Goal: Task Accomplishment & Management: Use online tool/utility

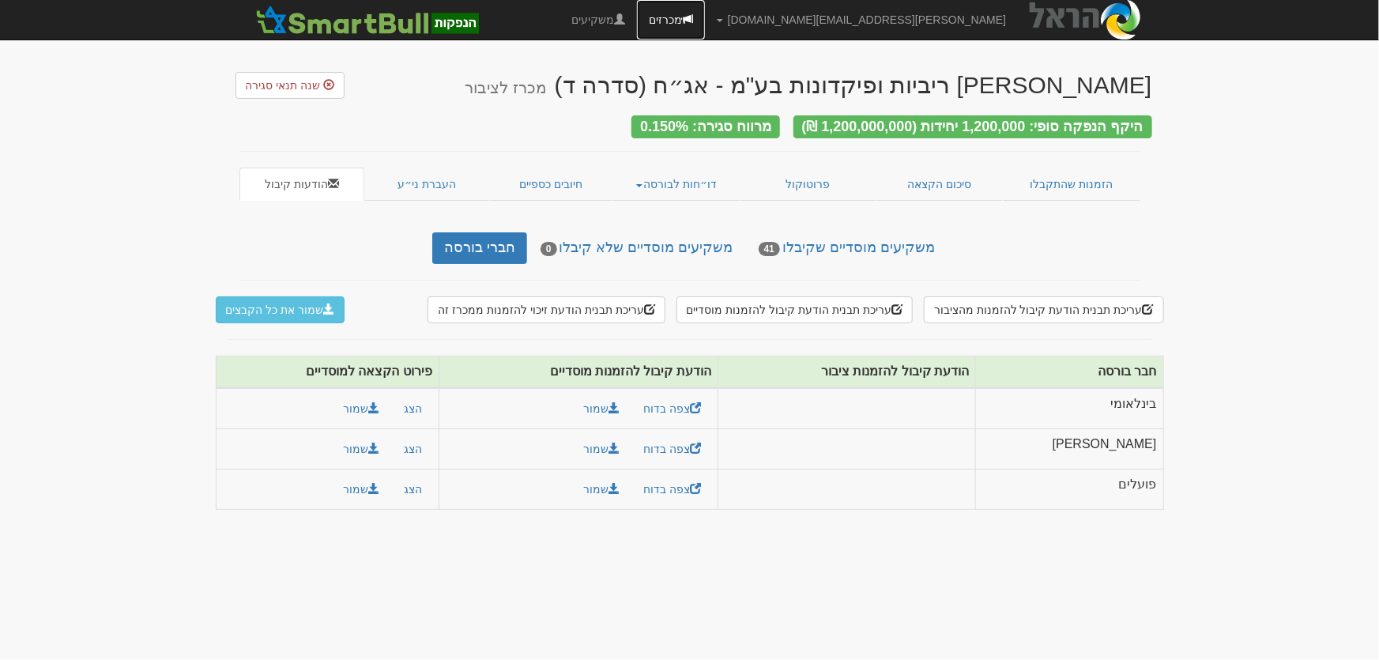
click link "מכרזים"
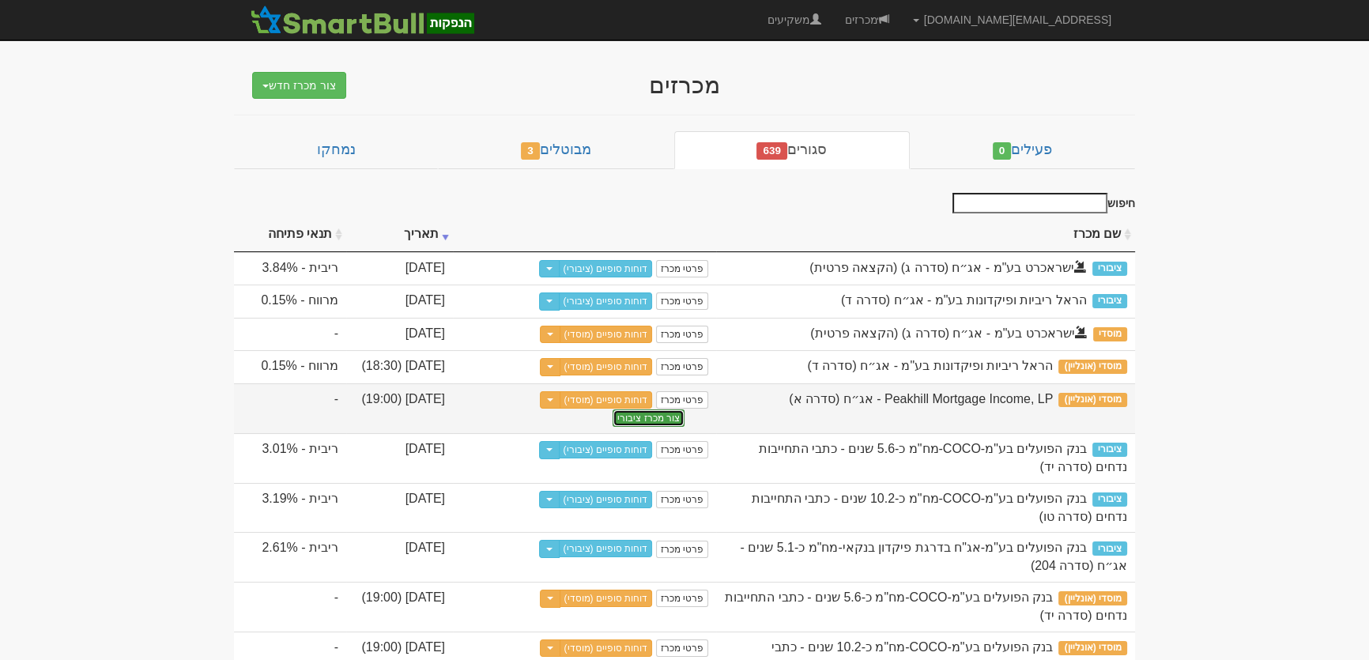
click at [672, 426] on button "צור מכרז ציבורי" at bounding box center [648, 417] width 72 height 17
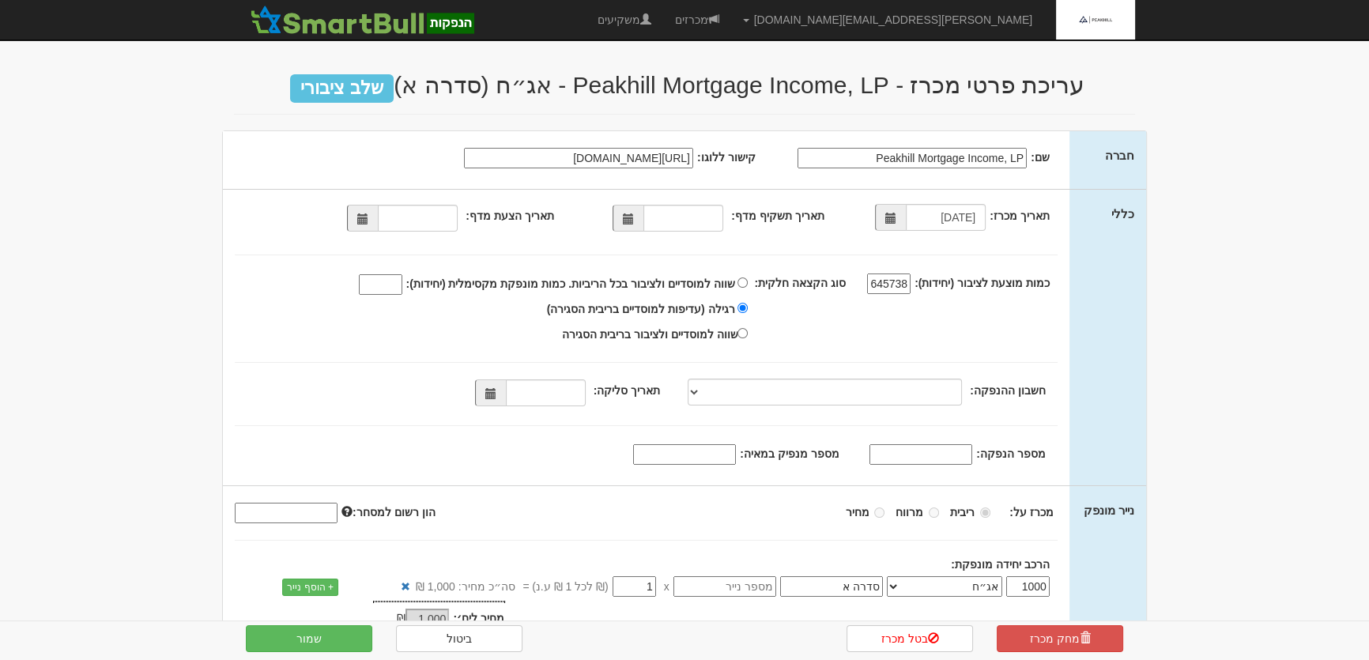
click at [626, 213] on span at bounding box center [628, 218] width 11 height 11
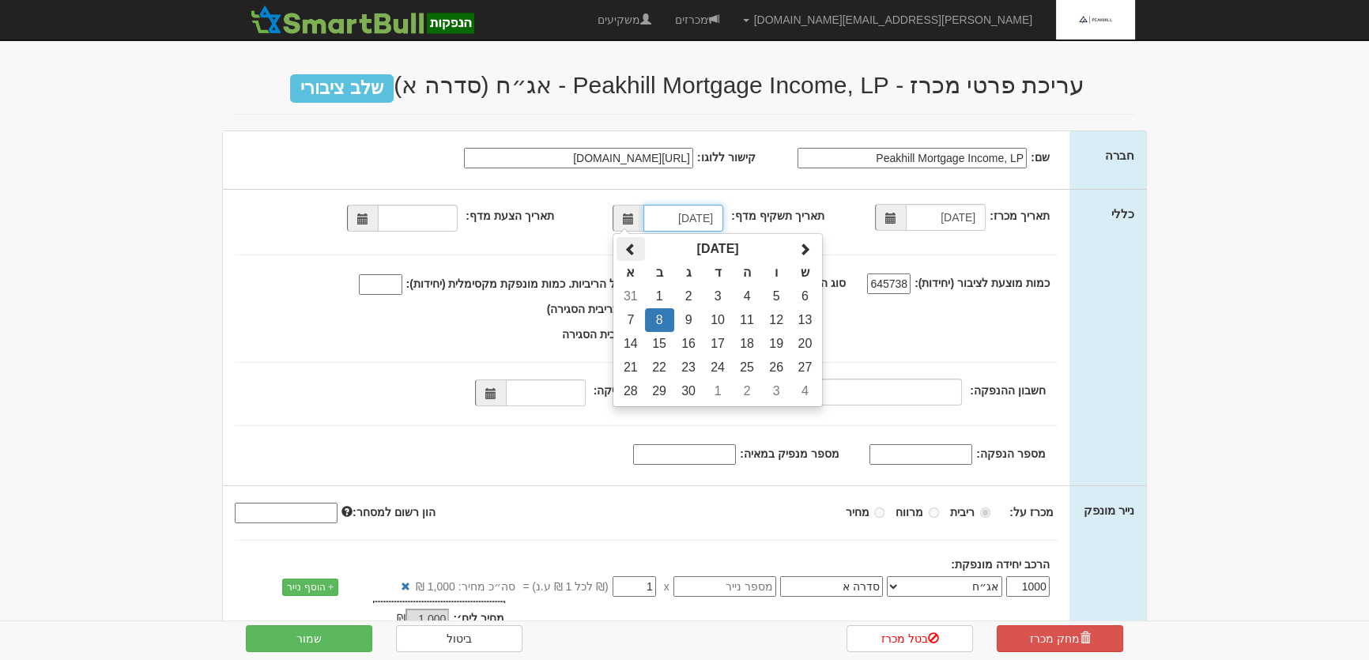
click at [635, 247] on span at bounding box center [630, 249] width 13 height 13
click at [726, 390] on td "27" at bounding box center [717, 391] width 29 height 24
type input "27/08/2025"
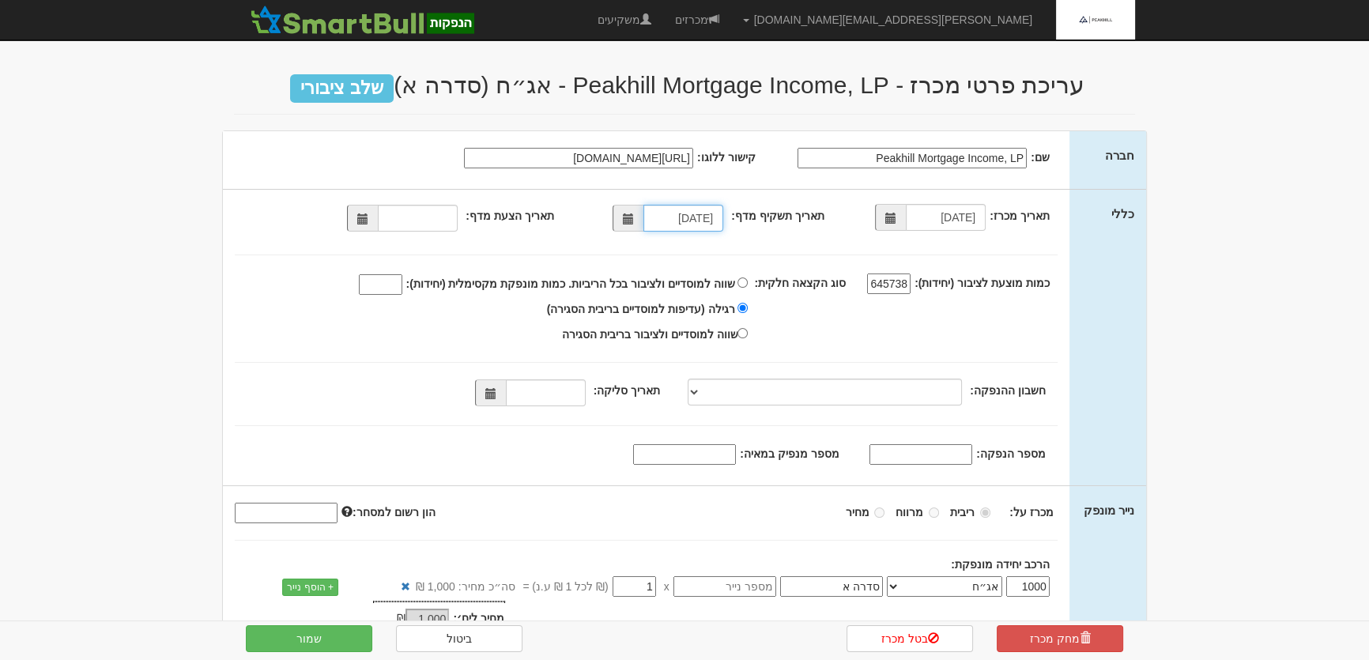
click at [363, 217] on span at bounding box center [362, 218] width 11 height 11
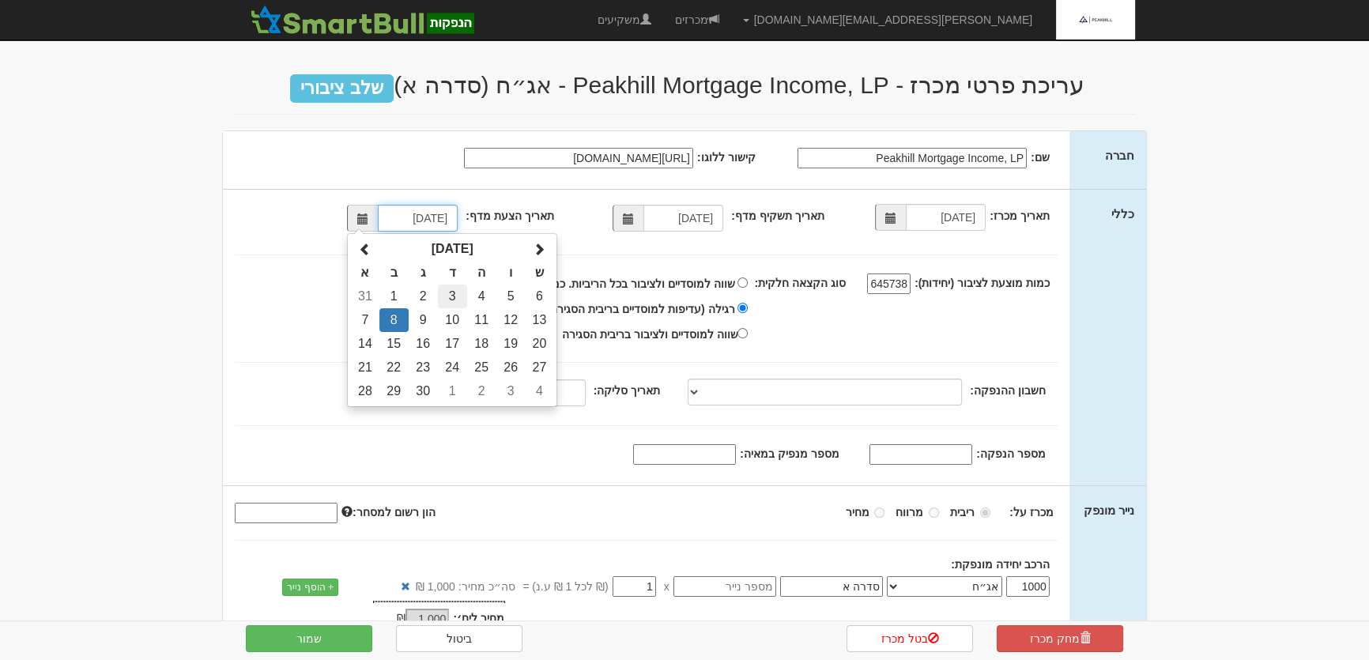
click at [453, 292] on td "3" at bounding box center [452, 296] width 29 height 24
type input "03/09/2025"
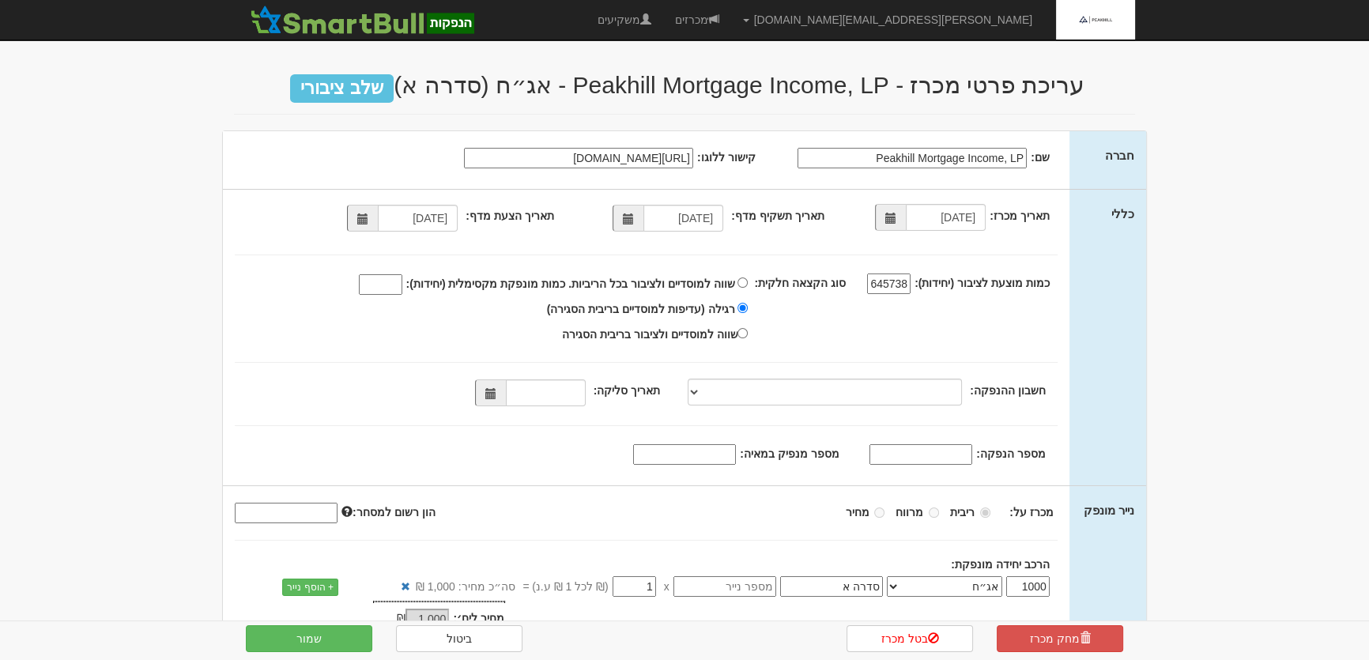
click at [389, 278] on input "שווה למוסדיים ולציבור בכל הריביות. כמות מונפקת מקסימלית (יחידות):" at bounding box center [380, 284] width 43 height 21
type input "563451"
drag, startPoint x: 750, startPoint y: 279, endPoint x: 848, endPoint y: 339, distance: 114.9
click at [748, 278] on input "שווה למוסדיים ולציבור בכל הריביות. כמות מונפקת מקסימלית (יחידות): 563451" at bounding box center [742, 282] width 10 height 10
radio input "true"
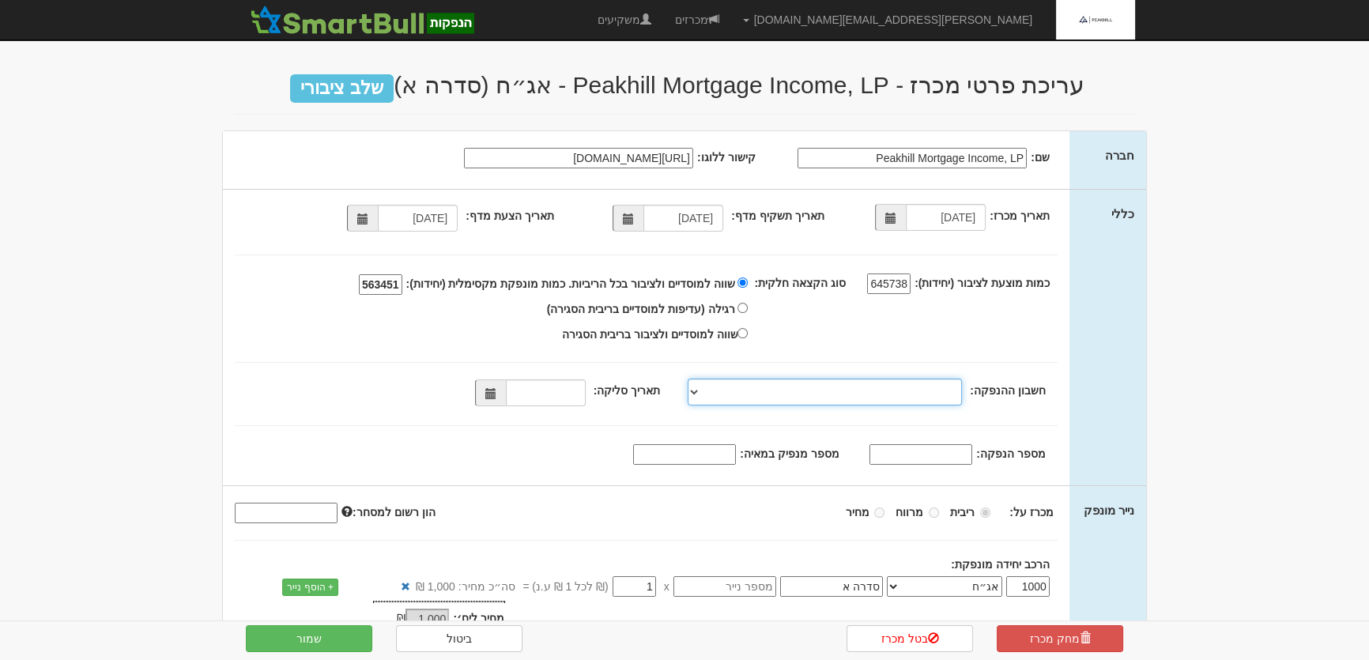
click at [698, 392] on select "מזרחי, 461, 314386, IL230204610000000314386 מזרחי, 461, 118887, IL4702046100000…" at bounding box center [824, 392] width 274 height 27
select select "מזרחי, 80, 114008, IL220204800000000114008"
click at [691, 379] on select "מזרחי, 461, 314386, IL230204610000000314386 מזרחי, 461, 118887, IL4702046100000…" at bounding box center [824, 392] width 274 height 27
click at [495, 396] on span at bounding box center [490, 393] width 11 height 11
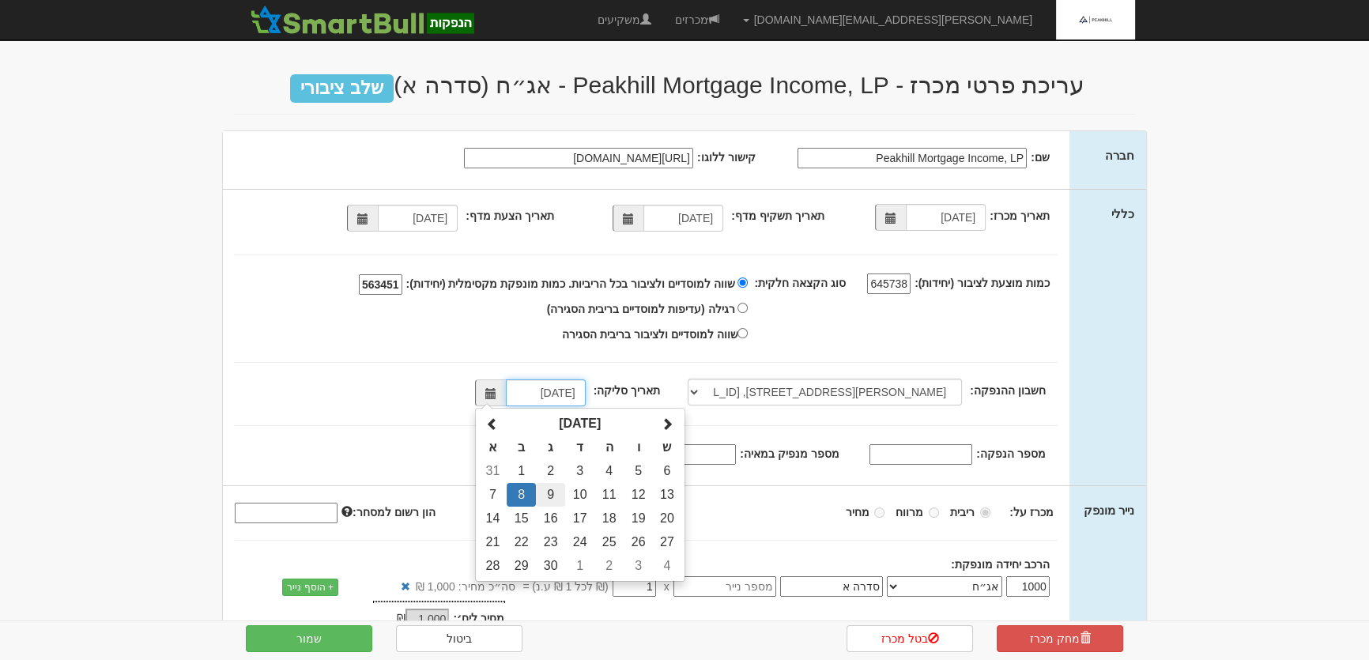
click at [558, 498] on td "9" at bounding box center [550, 495] width 29 height 24
type input "09/09/2025"
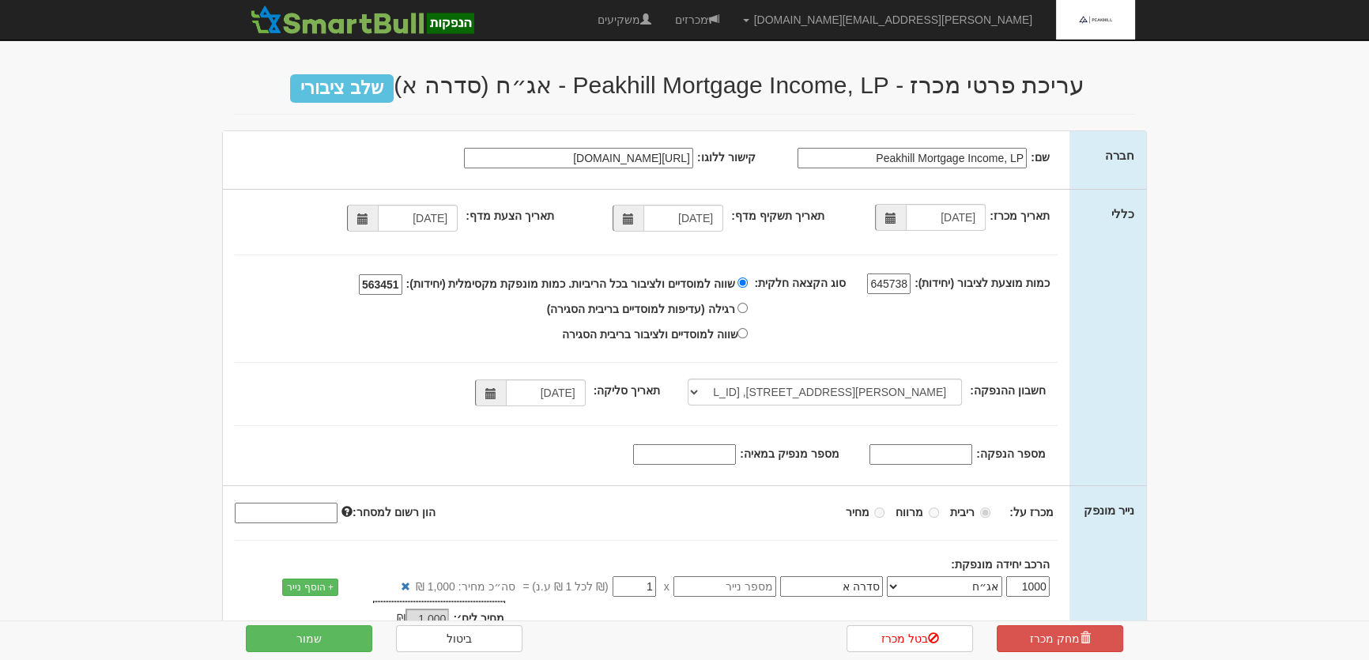
click at [913, 452] on input "מספר הנפקה:" at bounding box center [920, 454] width 103 height 21
paste input "1227131"
type input "1227131"
click at [702, 454] on input "מספר מנפיק במאיה:" at bounding box center [684, 454] width 103 height 21
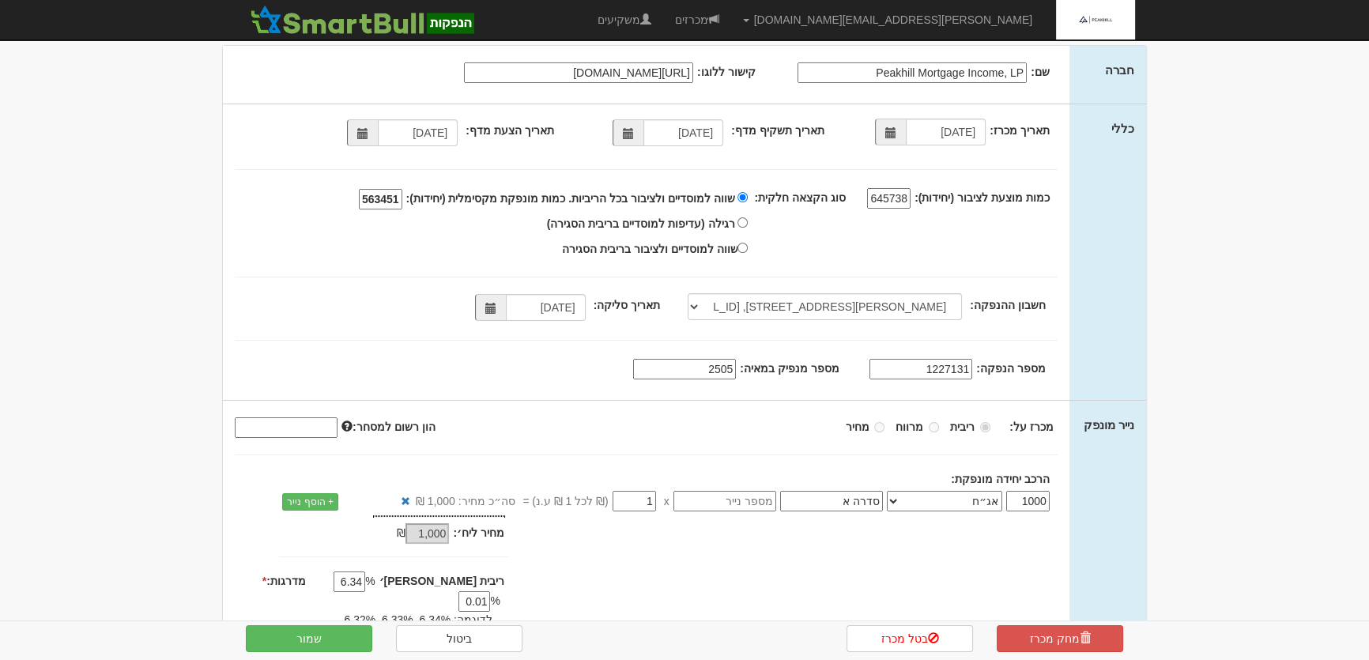
scroll to position [172, 0]
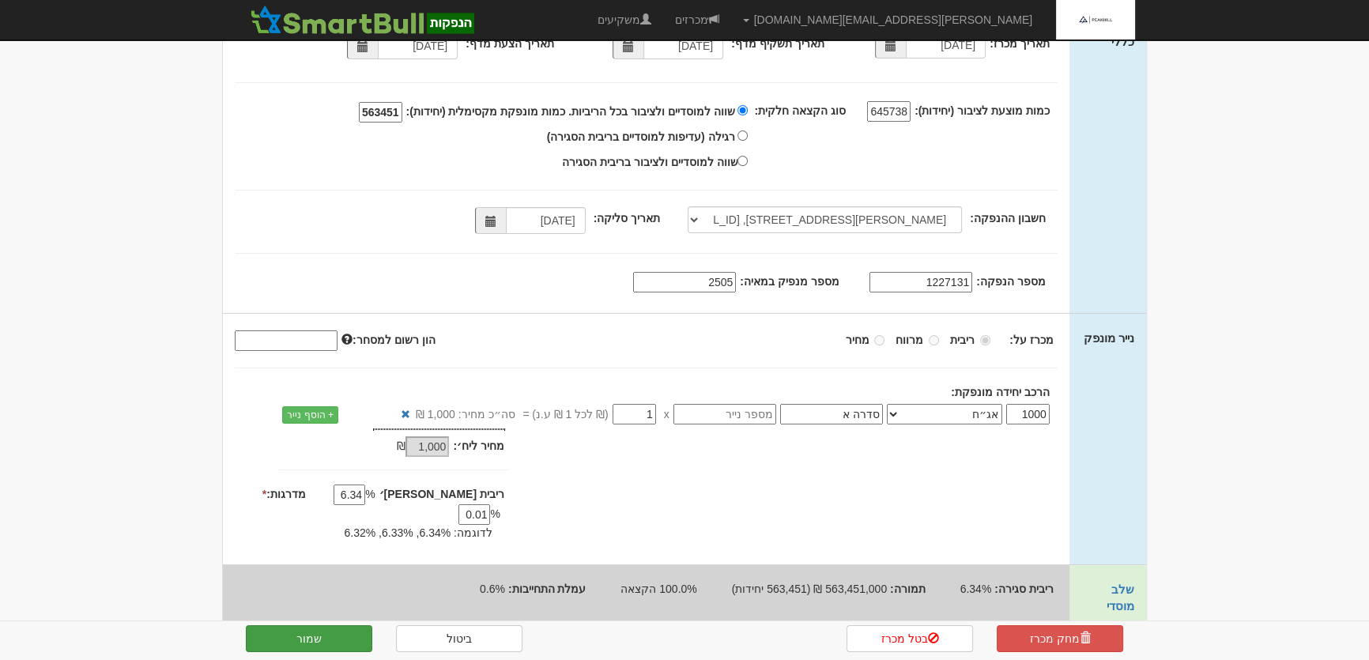
type input "2505"
click at [341, 640] on button "שמור" at bounding box center [309, 638] width 126 height 27
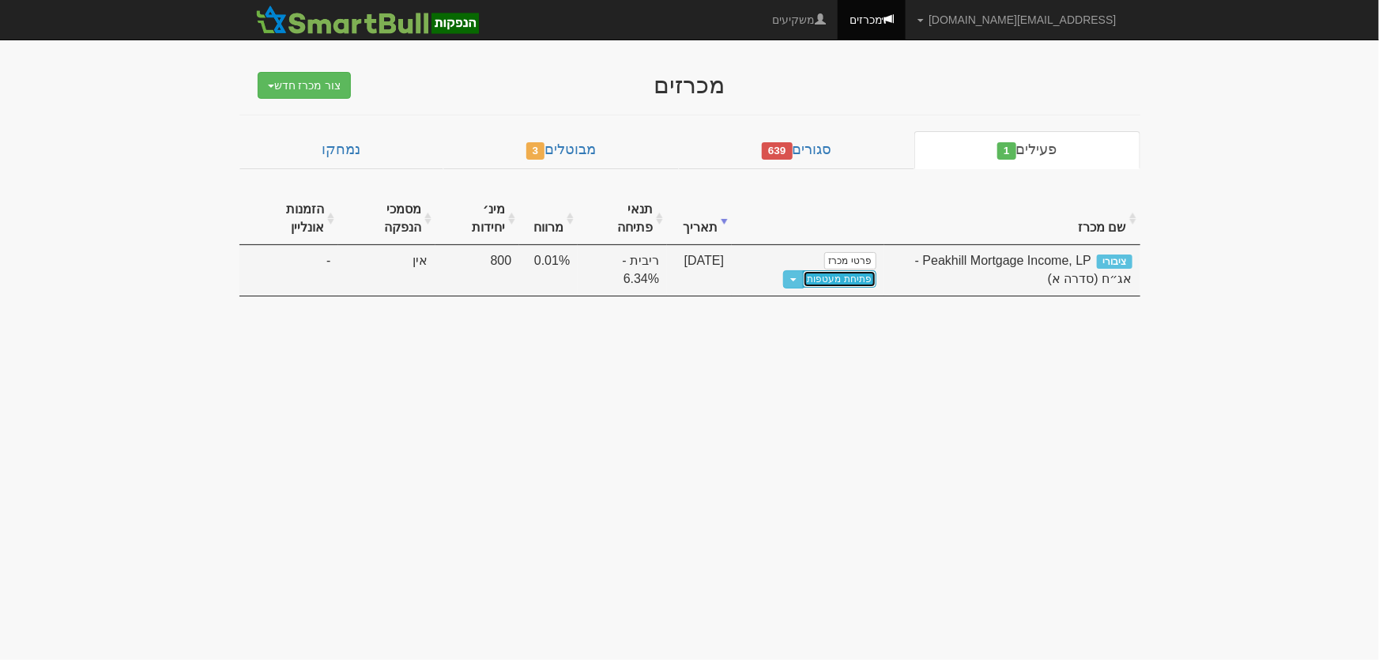
click at [836, 281] on link "פתיחת מעטפות" at bounding box center [839, 278] width 73 height 17
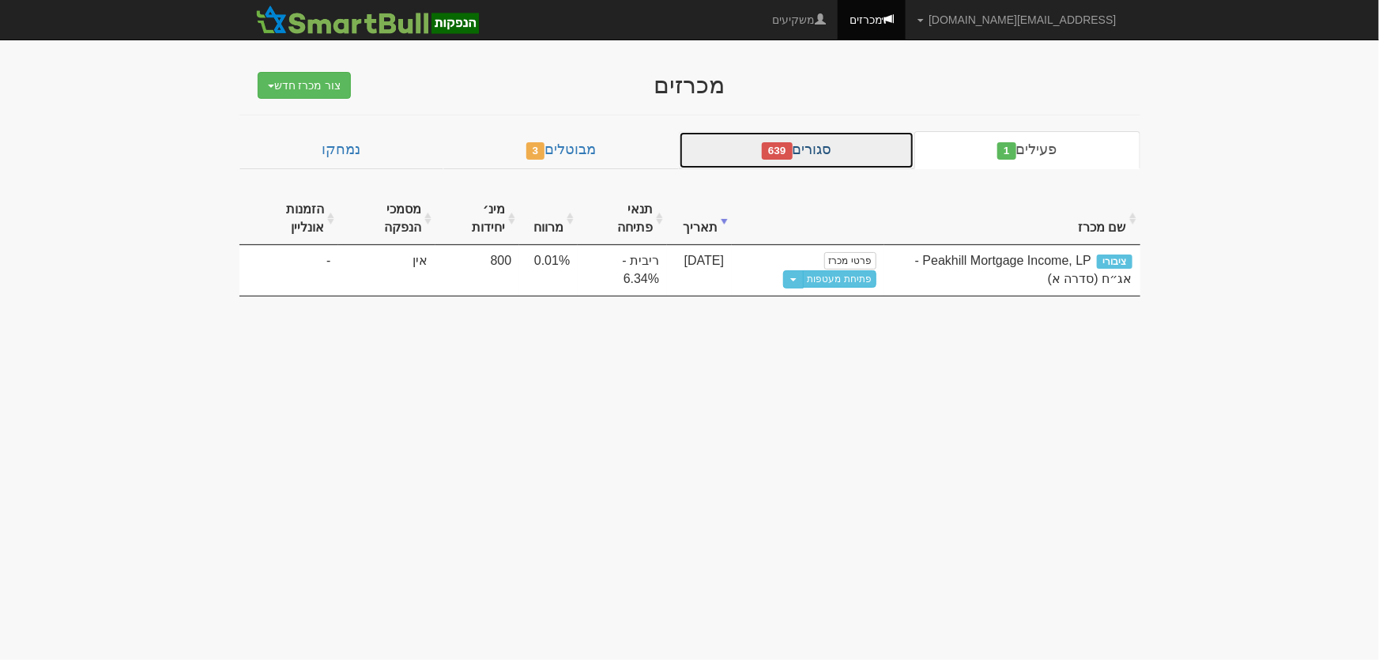
click at [819, 149] on link "סגורים 639" at bounding box center [796, 150] width 235 height 38
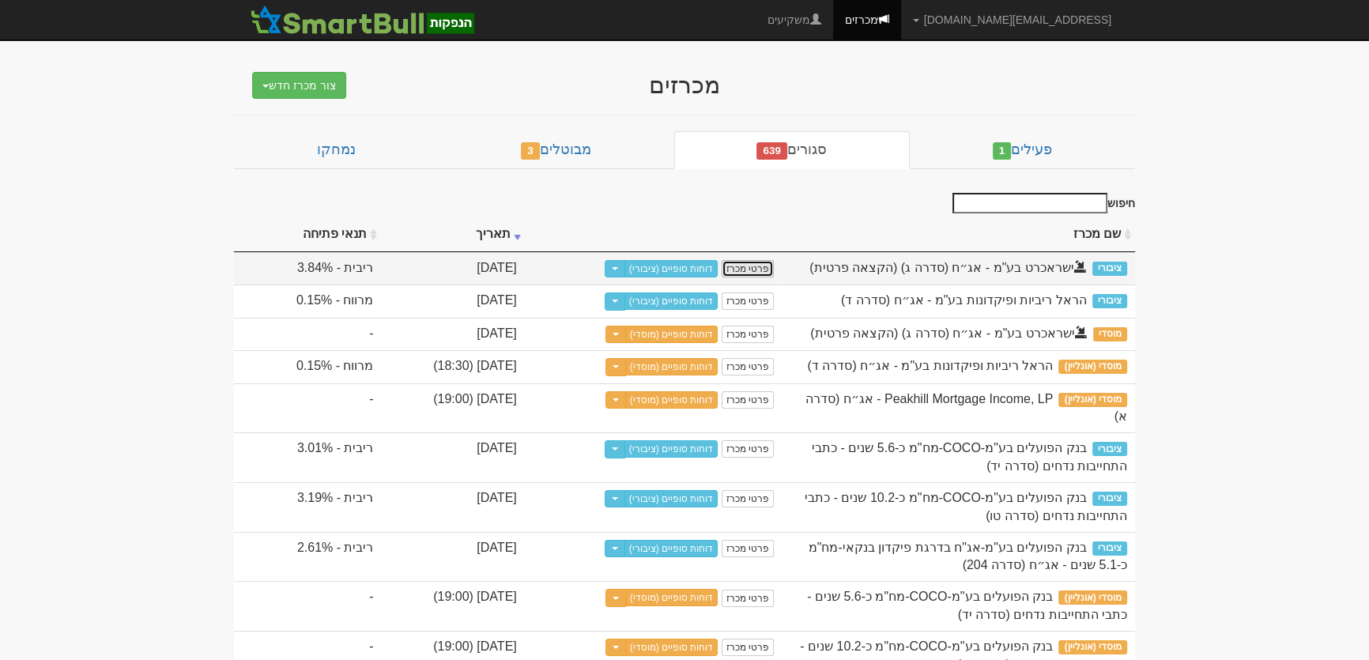
click at [774, 269] on link "פרטי מכרז" at bounding box center [747, 268] width 52 height 17
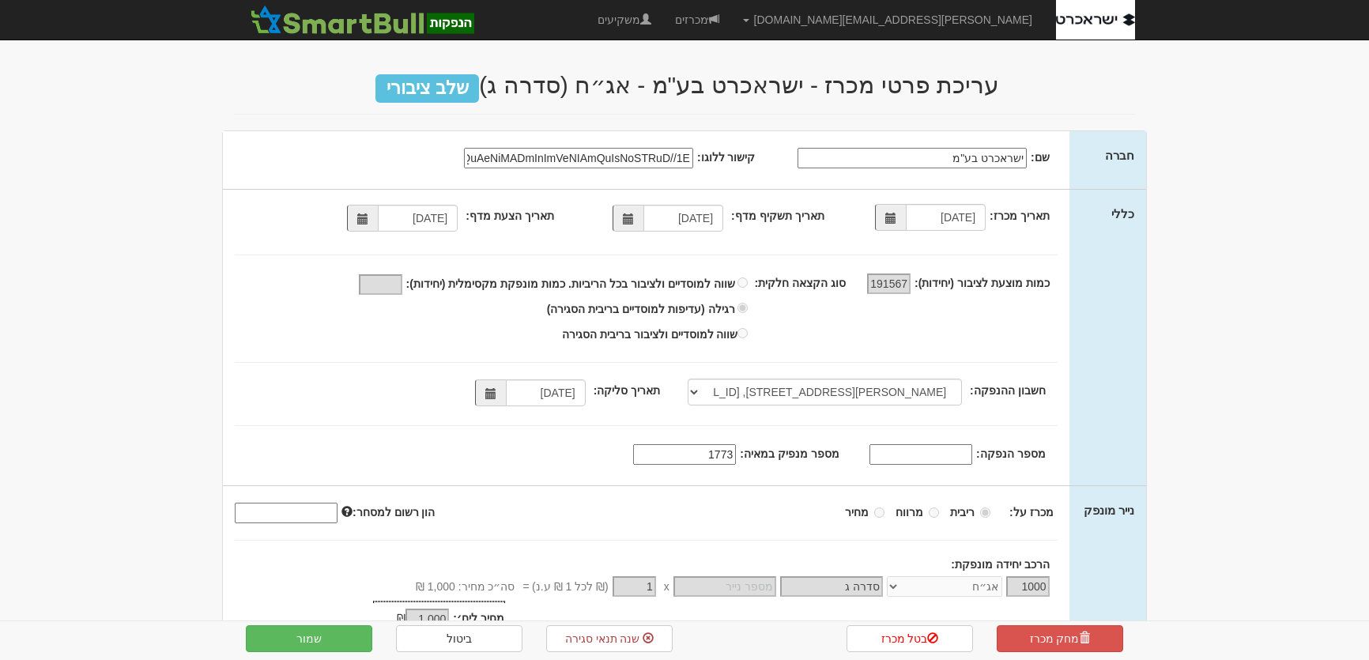
select select "[PERSON_NAME][STREET_ADDRESS], [FINANCIAL_ID]"
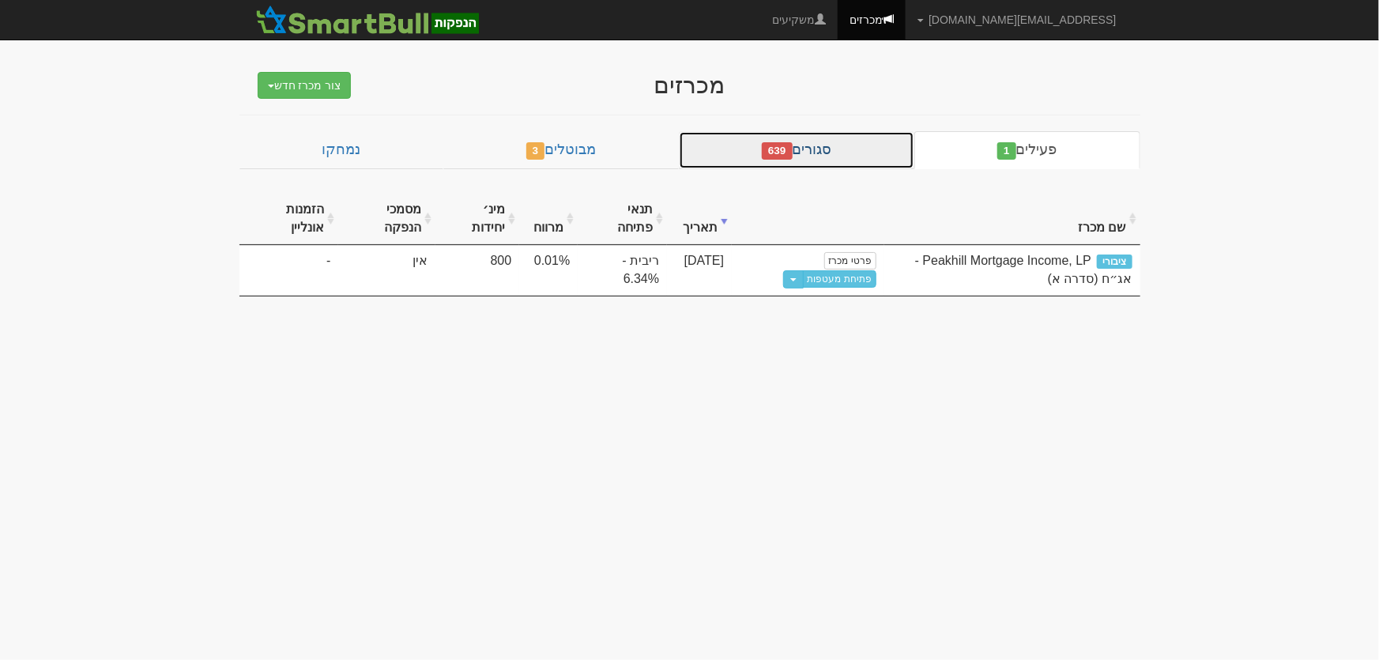
click at [800, 143] on link "סגורים 639" at bounding box center [796, 150] width 235 height 38
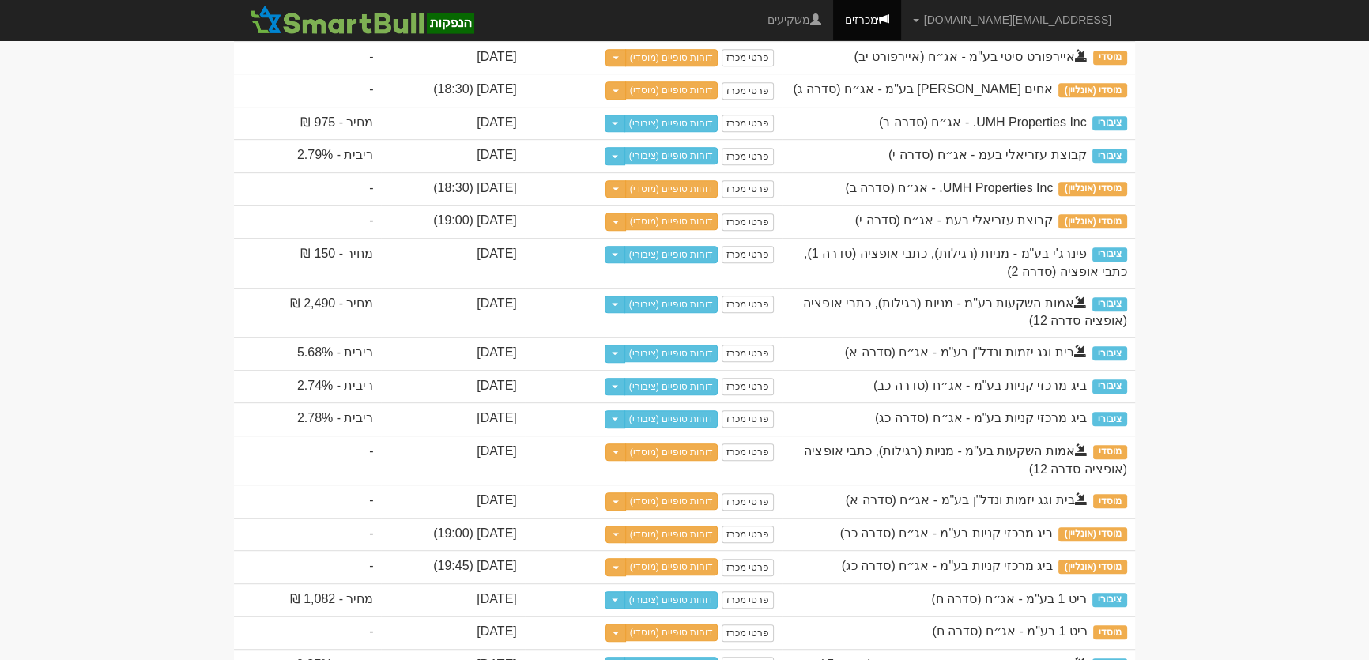
scroll to position [1077, 0]
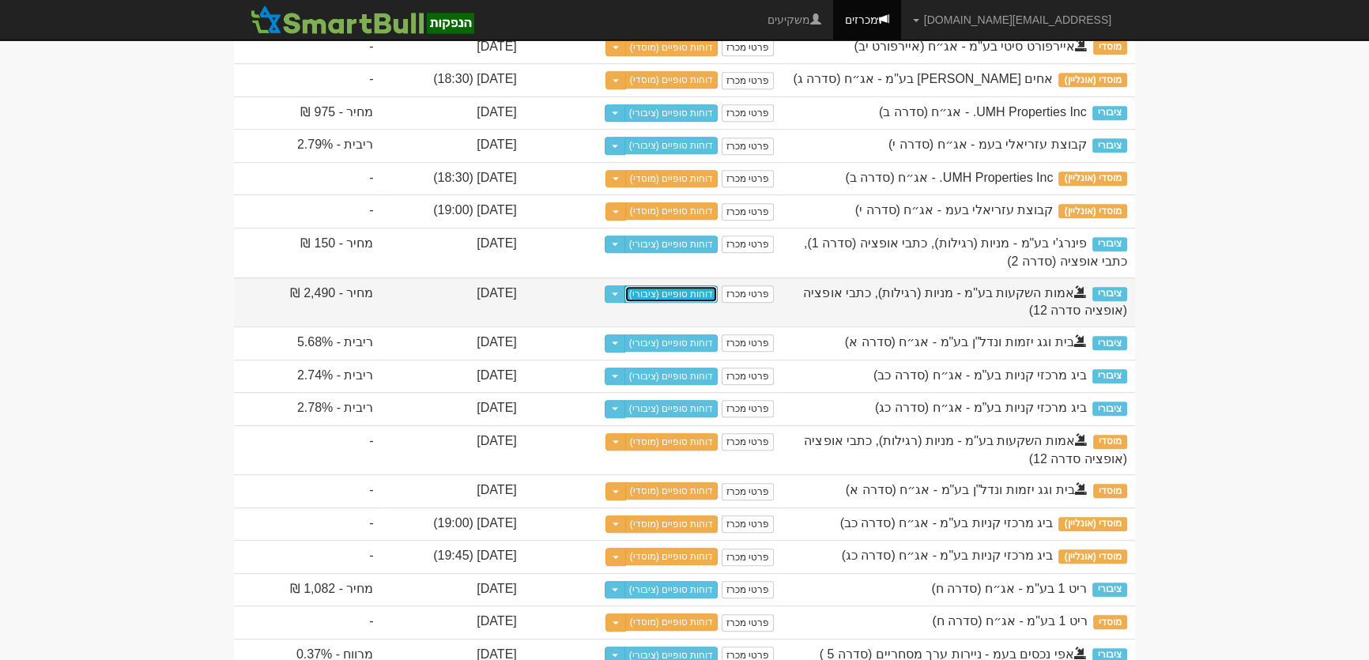
click at [718, 303] on link "דוחות סופיים (ציבורי)" at bounding box center [671, 293] width 94 height 17
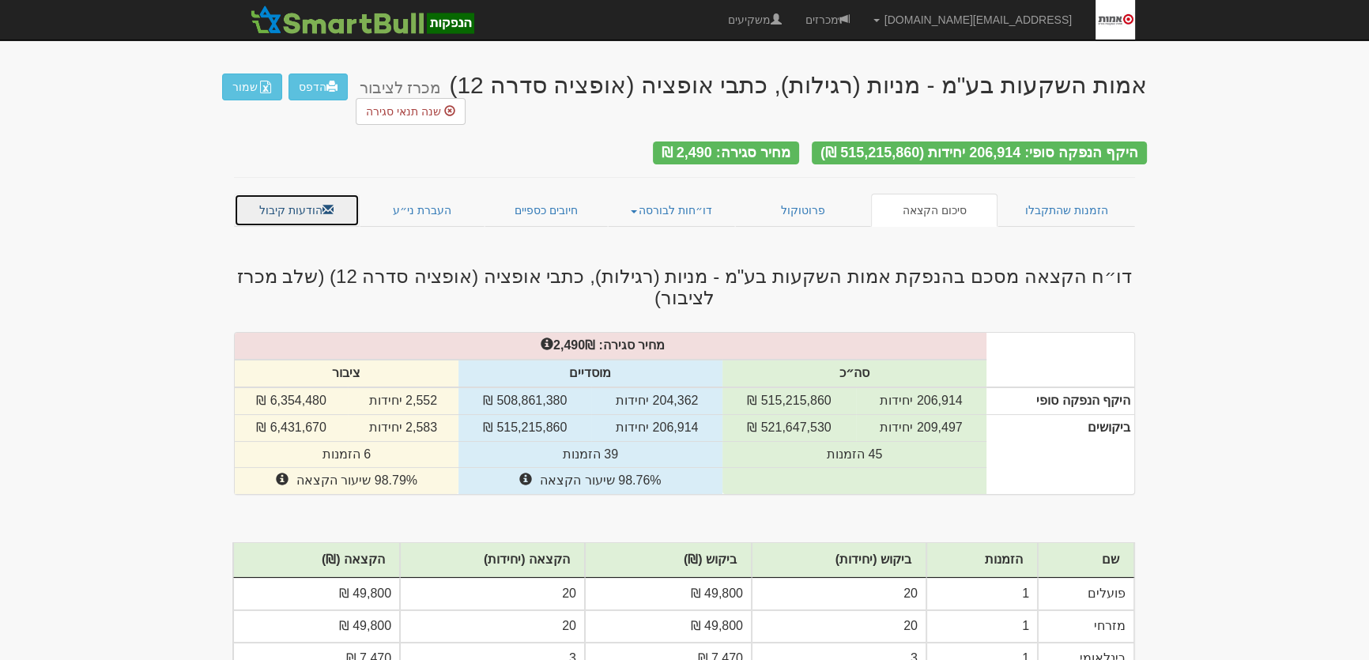
click at [286, 194] on link "הודעות קיבול" at bounding box center [297, 210] width 126 height 33
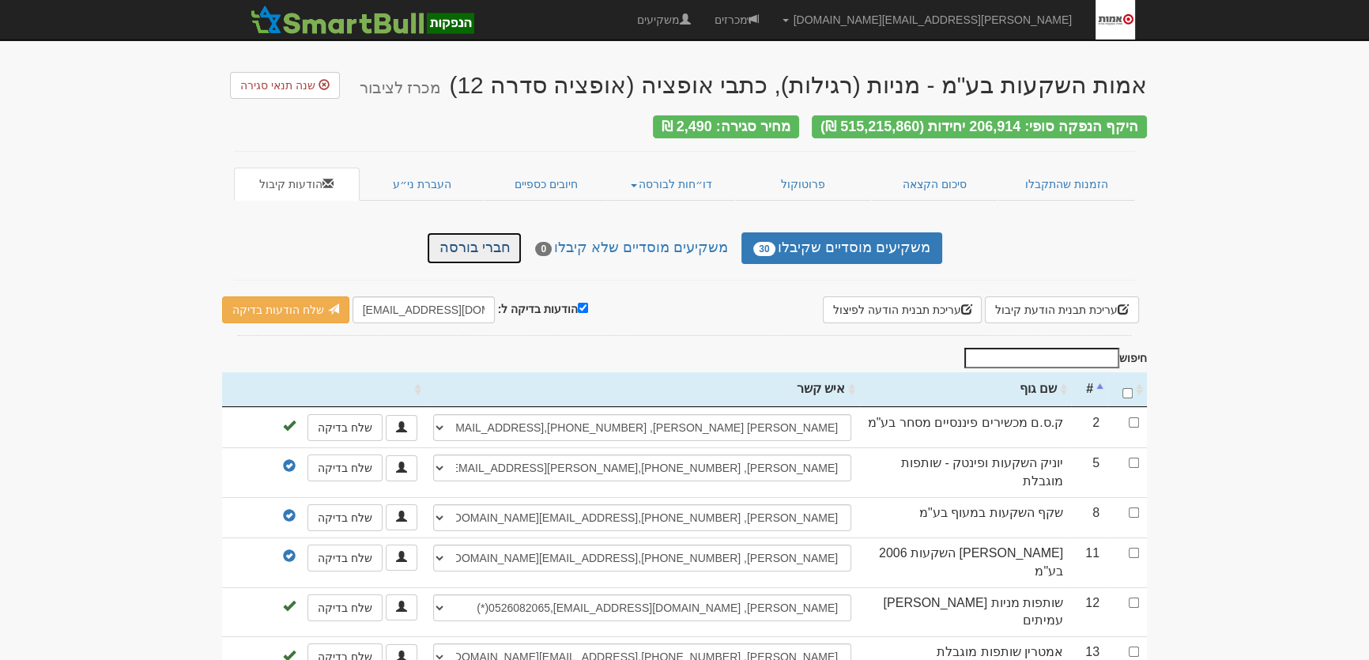
click at [479, 235] on link "חברי בורסה" at bounding box center [474, 248] width 95 height 32
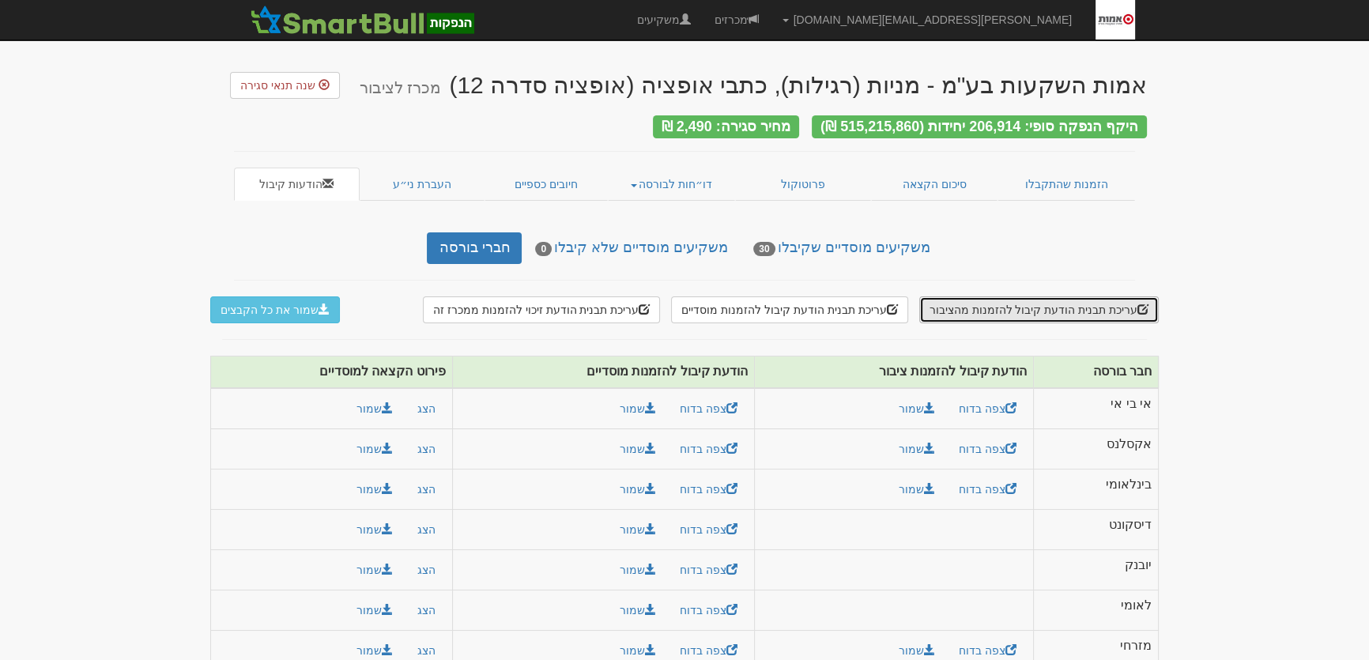
click at [1054, 309] on button "עריכת תבנית הודעת קיבול להזמנות מהציבור" at bounding box center [1038, 309] width 239 height 27
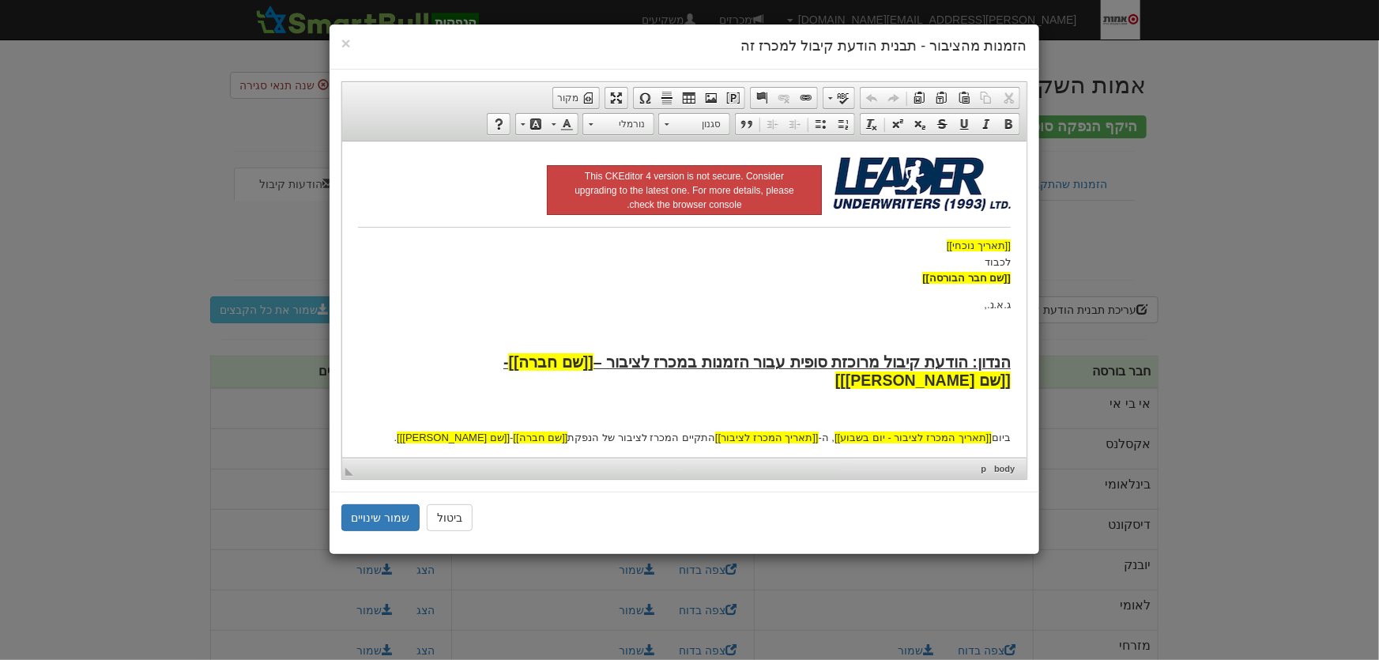
click at [872, 317] on body "[[תאריך נוכחי]] לכבוד [[שם חבר הבורסה]] ג.א.נ., [PERSON_NAME]: הודעת קיבול מרוכ…" at bounding box center [683, 565] width 653 height 819
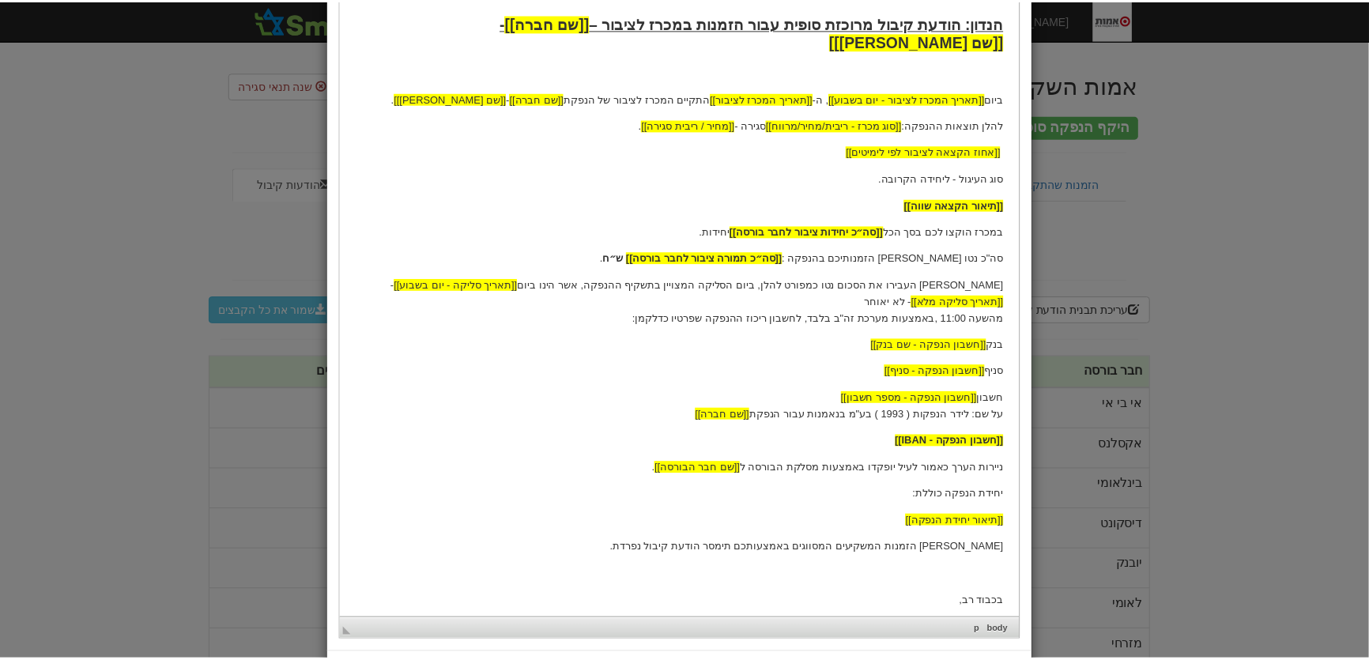
scroll to position [418, 0]
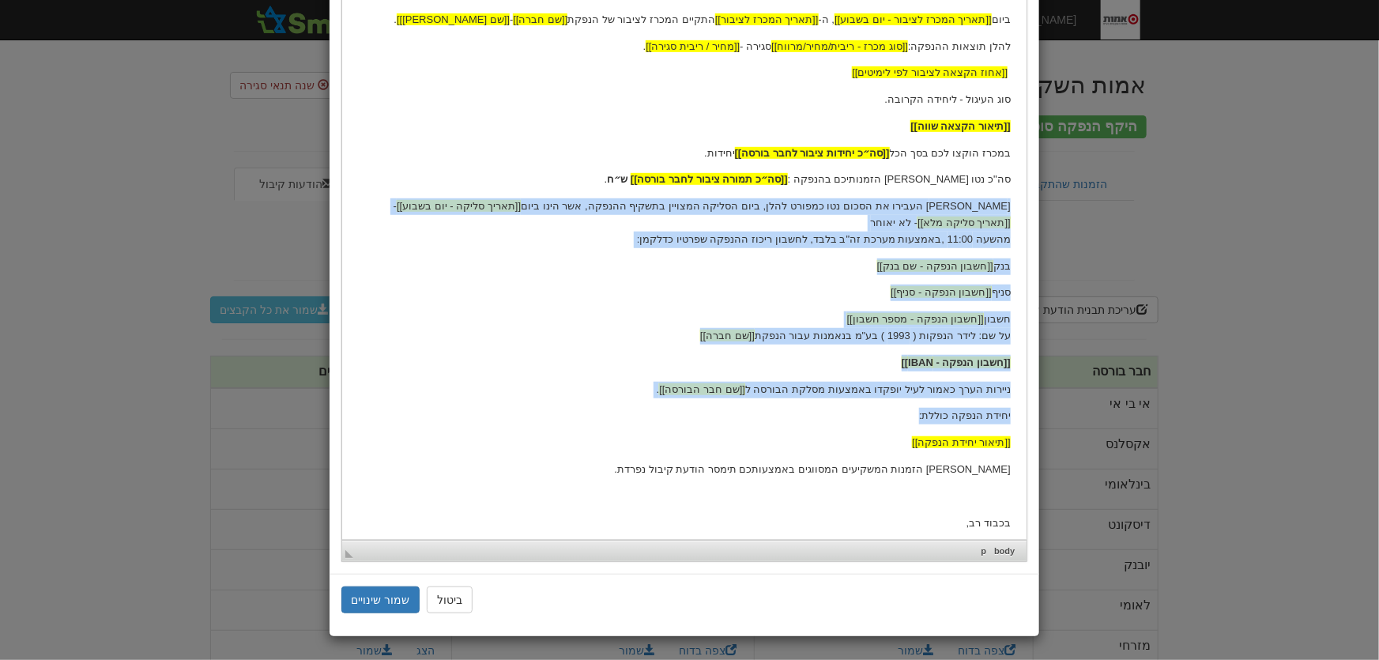
drag, startPoint x: 1015, startPoint y: 185, endPoint x: 780, endPoint y: 400, distance: 318.2
click at [780, 400] on html "[[תאריך נוכחי]] לכבוד [[שם חבר הבורסה]] ג.א.נ., [PERSON_NAME]: הודעת קיבול מרוכ…" at bounding box center [683, 148] width 684 height 850
copy body "אנא העבירו את הסכום נטו כמפורט להלן, ביום הסליקה המצויין בתשקיף ההנפקה, אשר הינ…"
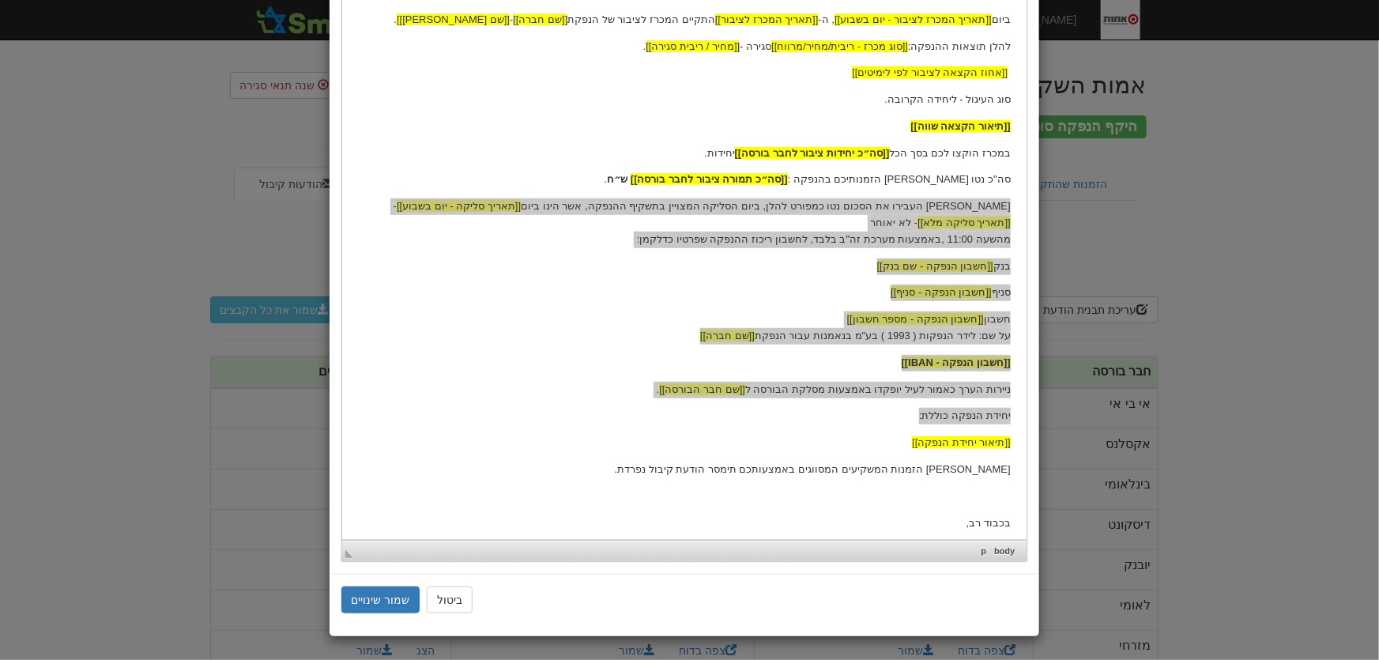
drag, startPoint x: 448, startPoint y: 605, endPoint x: 486, endPoint y: 598, distance: 38.5
click at [449, 605] on button "ביטול" at bounding box center [450, 599] width 46 height 27
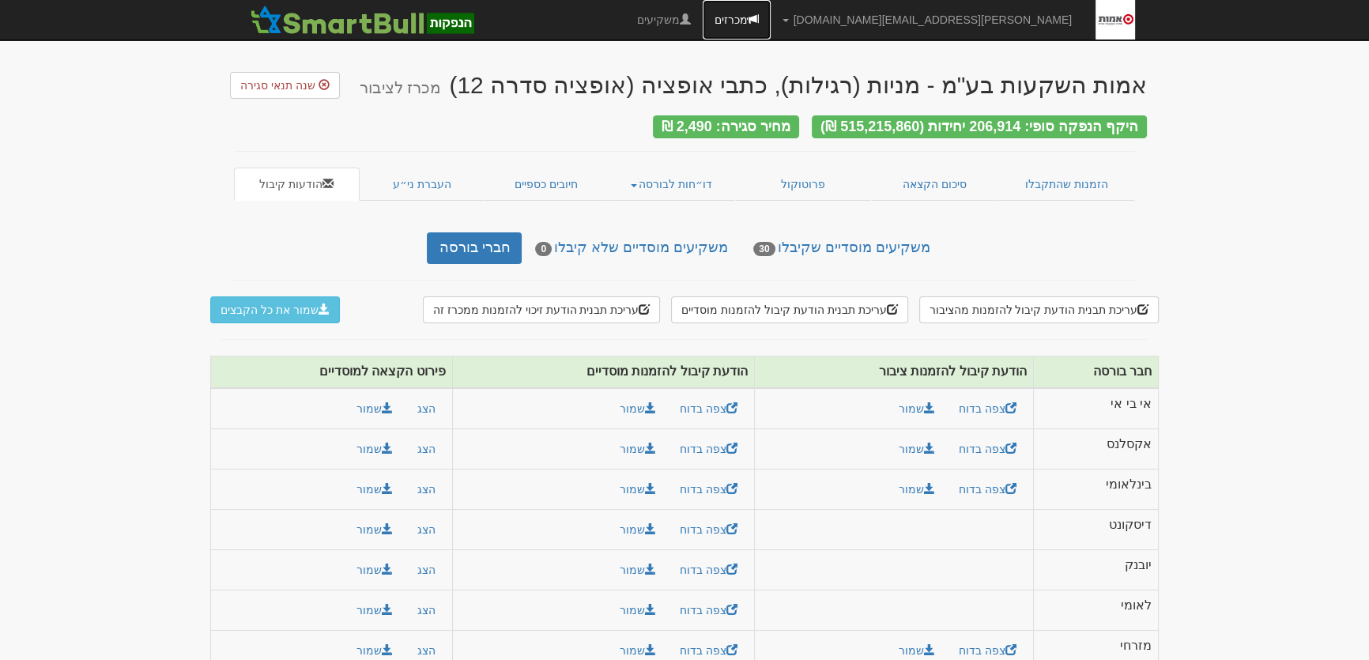
click at [770, 17] on link "מכרזים" at bounding box center [736, 20] width 68 height 40
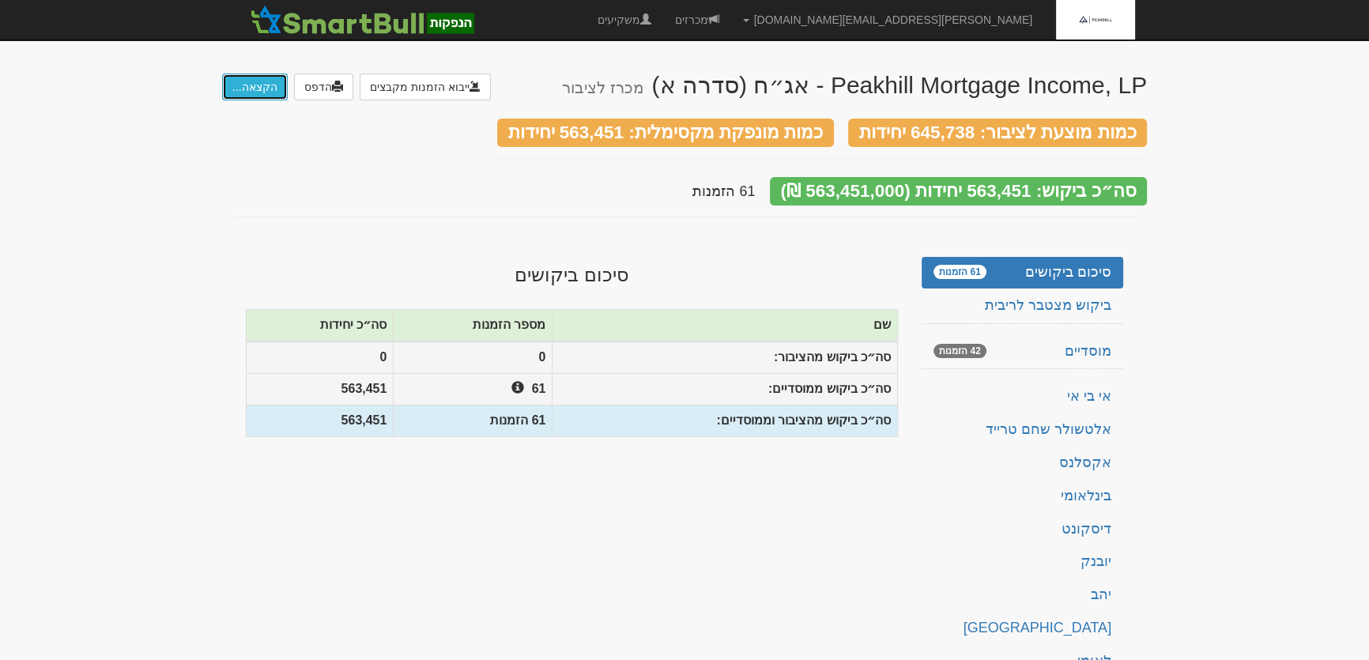
click at [263, 89] on button "הקצאה..." at bounding box center [255, 86] width 66 height 27
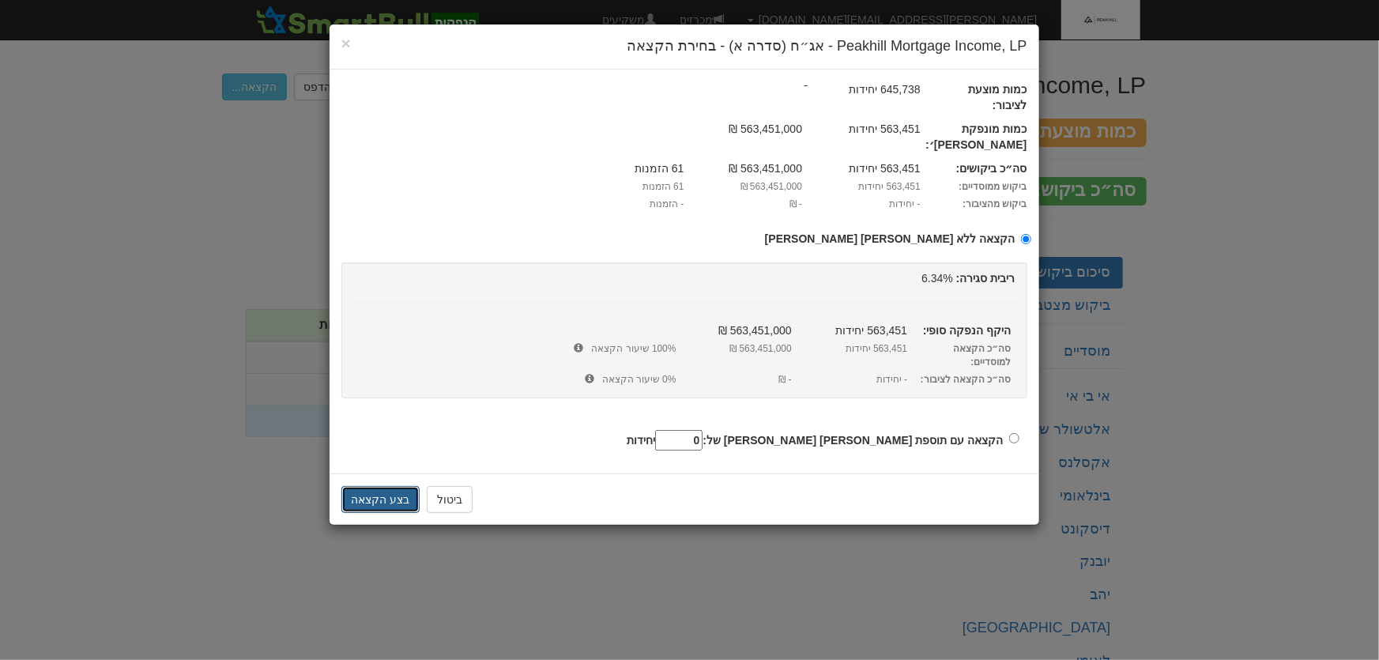
click at [377, 486] on button "בצע הקצאה" at bounding box center [380, 499] width 79 height 27
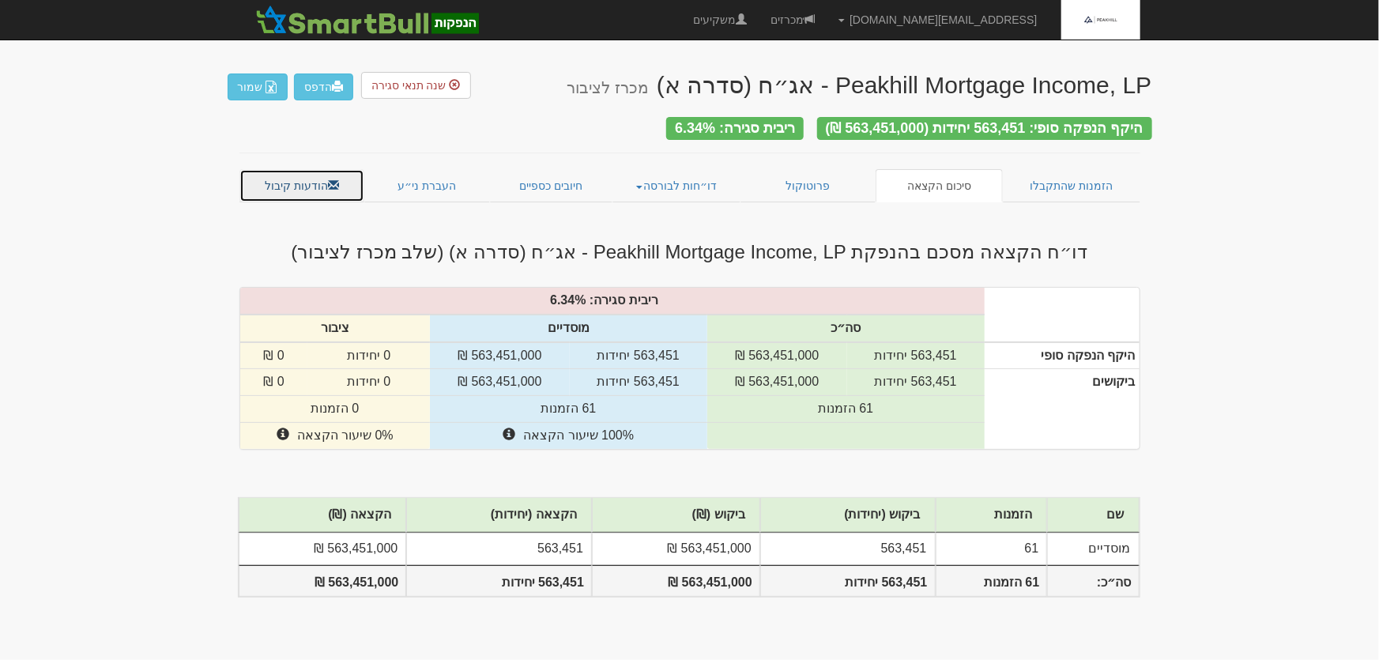
click at [299, 175] on link "הודעות קיבול" at bounding box center [302, 185] width 126 height 33
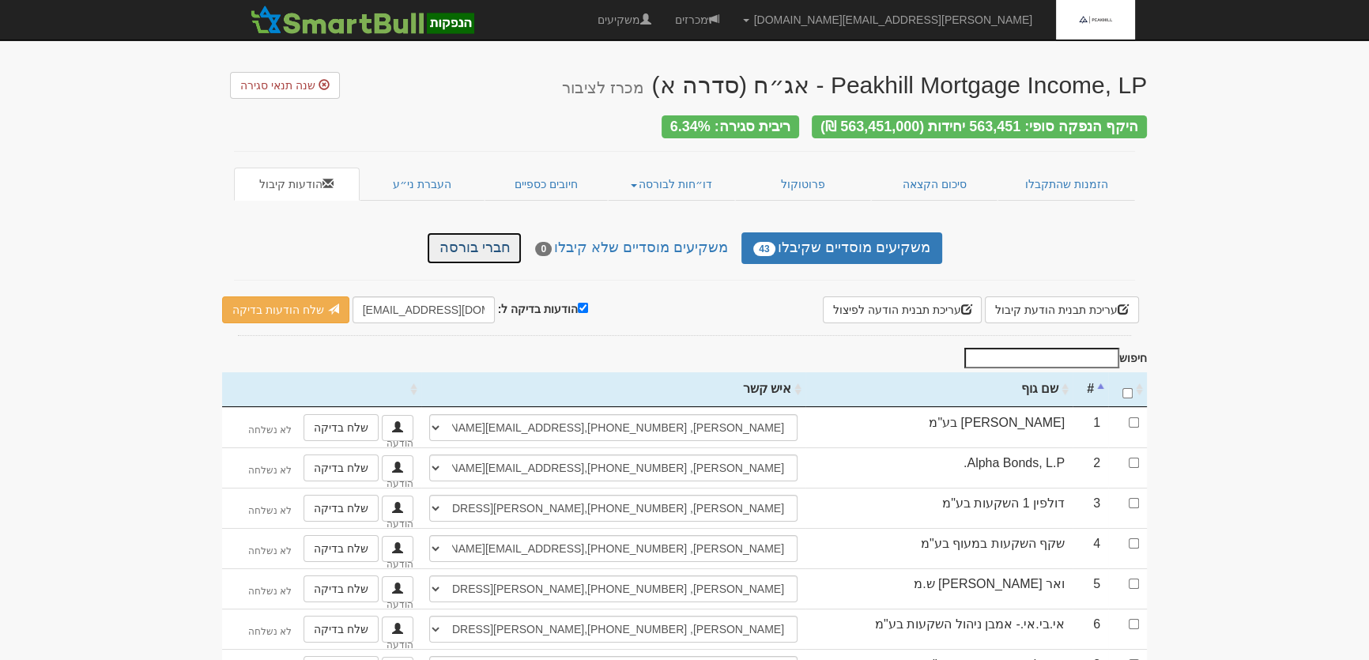
click at [486, 243] on link "חברי בורסה" at bounding box center [474, 248] width 95 height 32
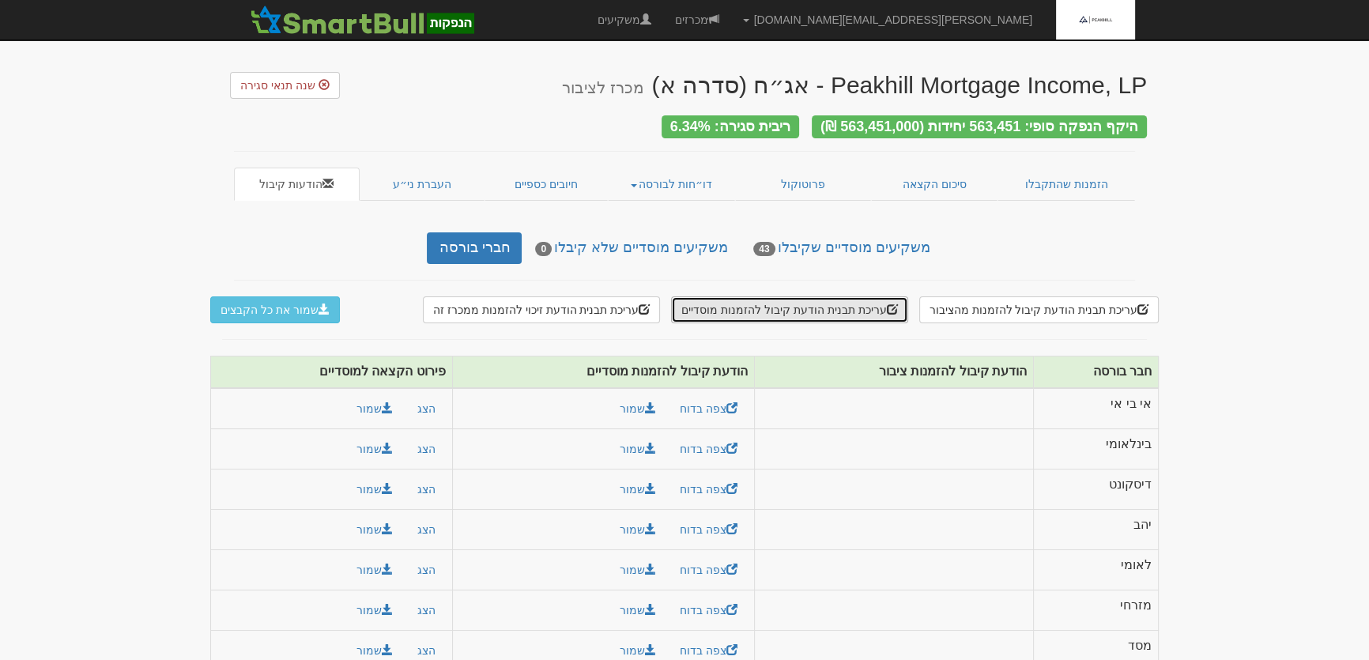
click at [841, 309] on button "עריכת תבנית הודעת קיבול להזמנות מוסדיים" at bounding box center [789, 309] width 236 height 27
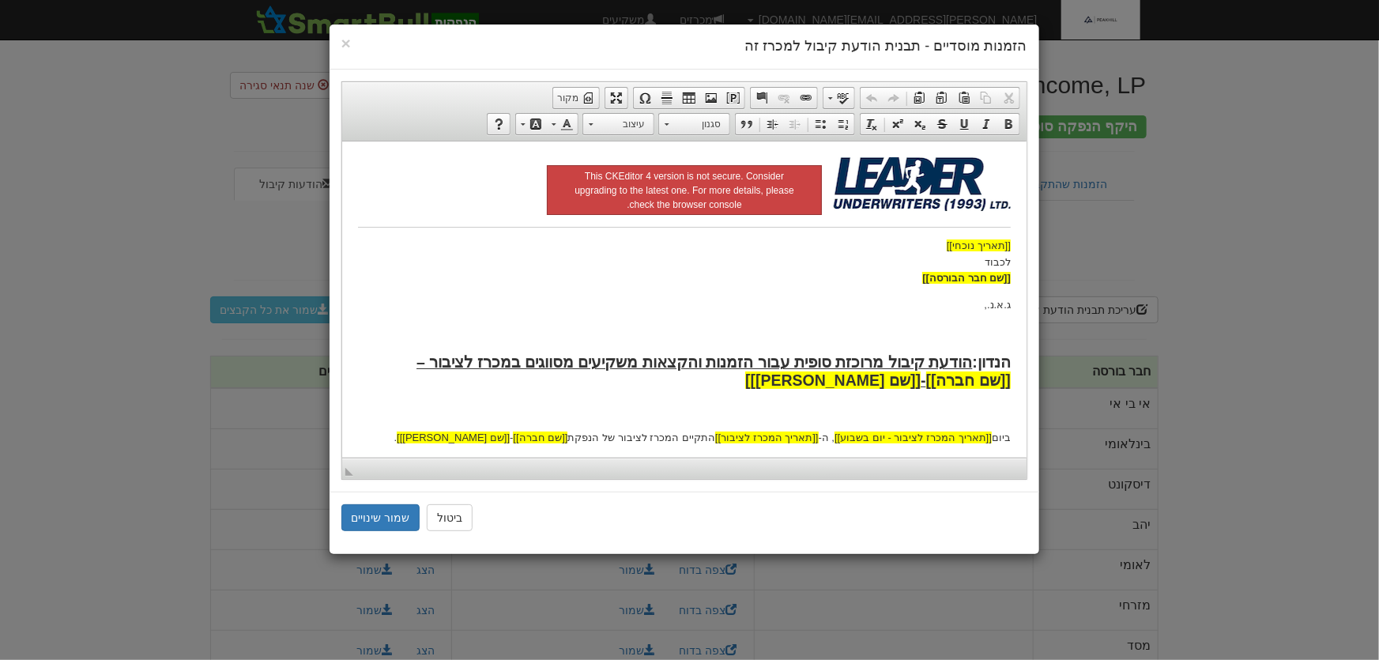
click at [808, 301] on p "ג.א.נ.," at bounding box center [683, 304] width 653 height 17
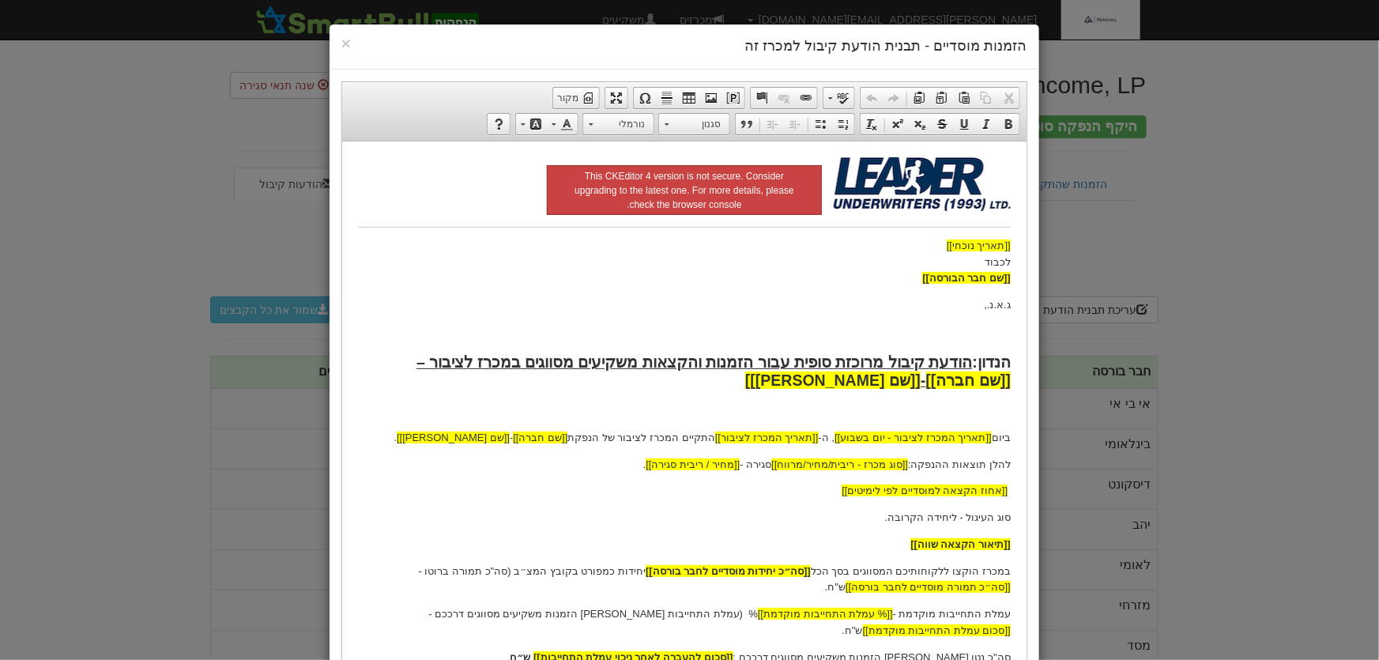
scroll to position [480, 0]
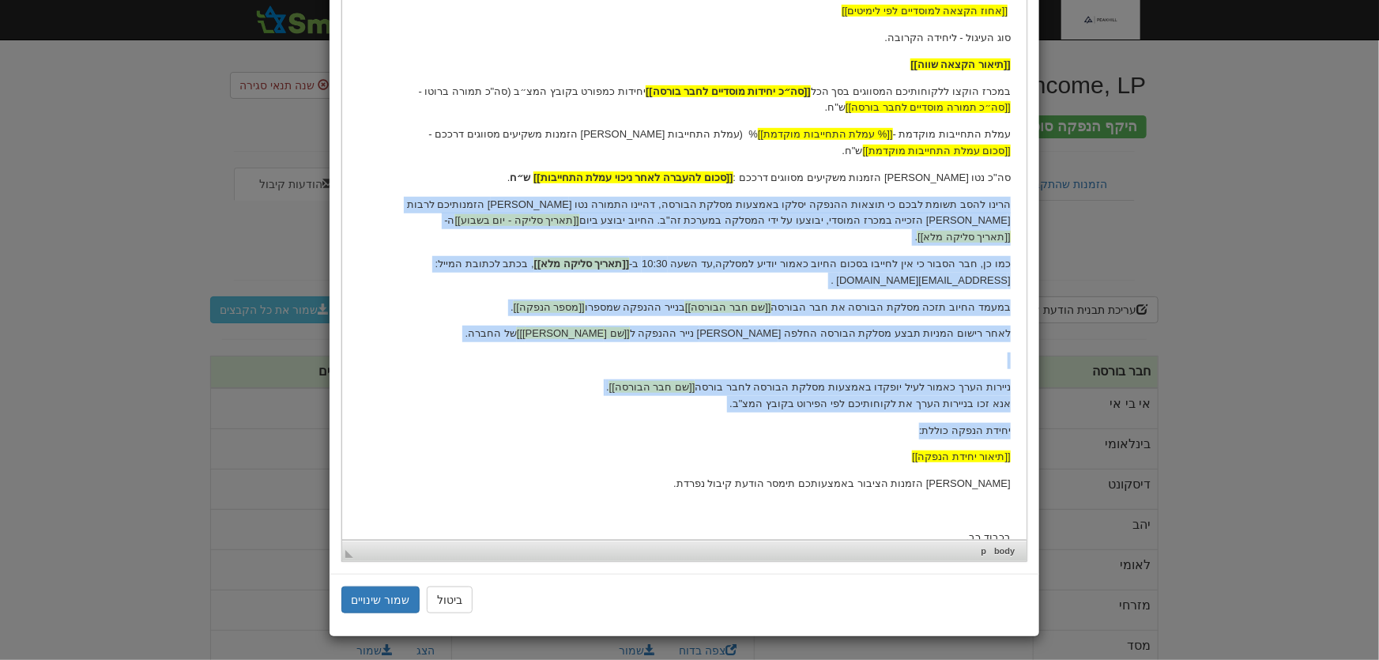
drag, startPoint x: 1010, startPoint y: 188, endPoint x: 849, endPoint y: 403, distance: 268.2
click at [849, 403] on html "[[תאריך נוכחי]] לכבוד [[שם חבר הבורסה]] ג.א.נ., הנדון: הודעת קיבול מרוכזת סופית…" at bounding box center [683, 125] width 684 height 926
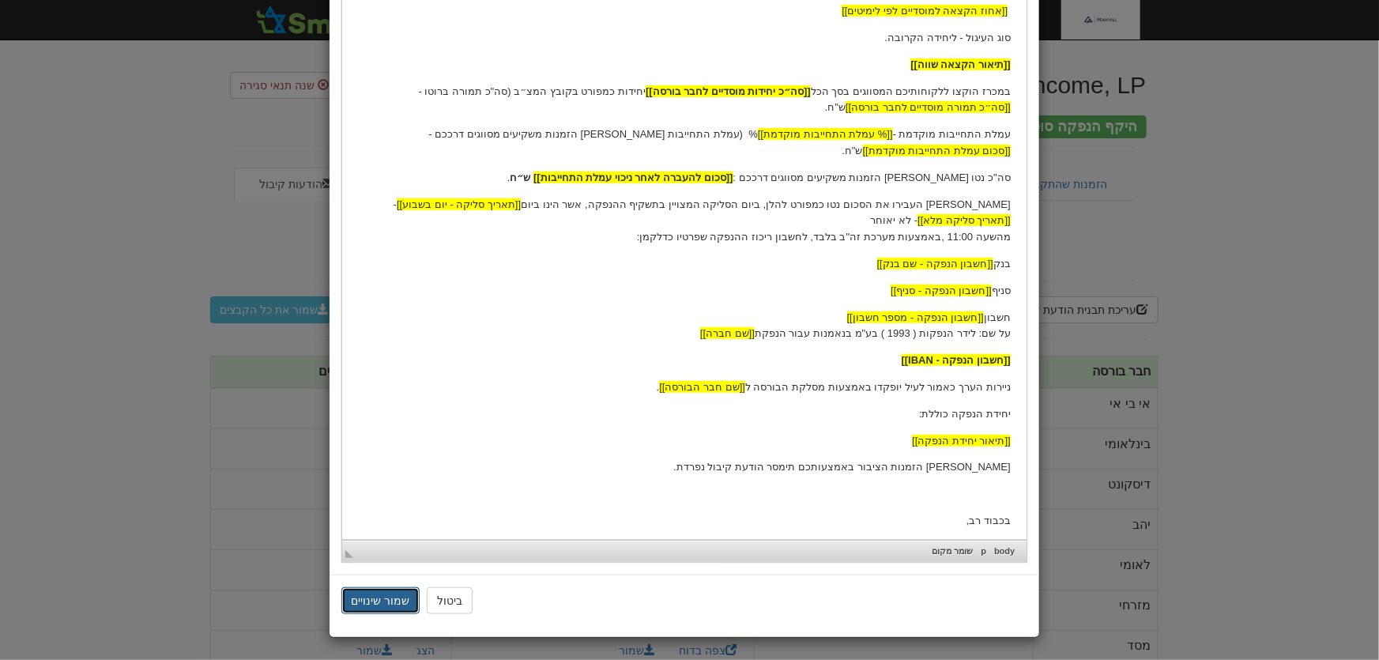
click at [398, 604] on button "שמור שינויים" at bounding box center [380, 600] width 79 height 27
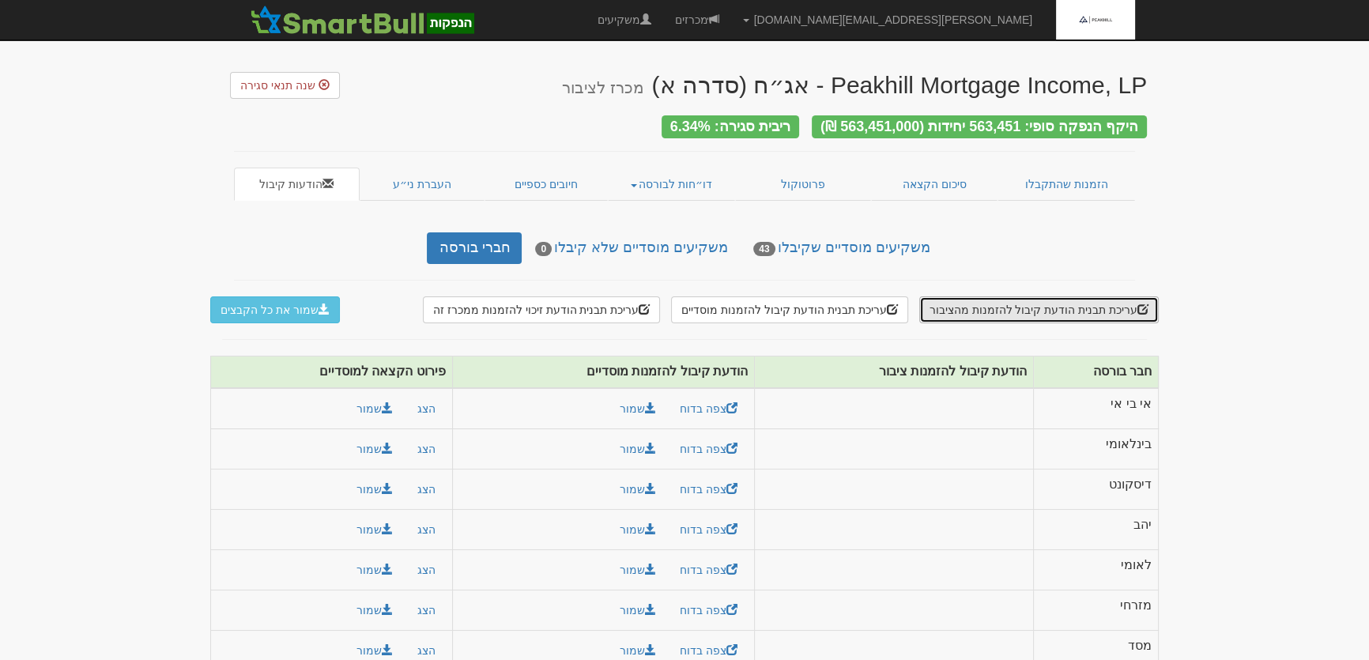
click at [1048, 298] on button "עריכת תבנית הודעת קיבול להזמנות מהציבור" at bounding box center [1038, 309] width 239 height 27
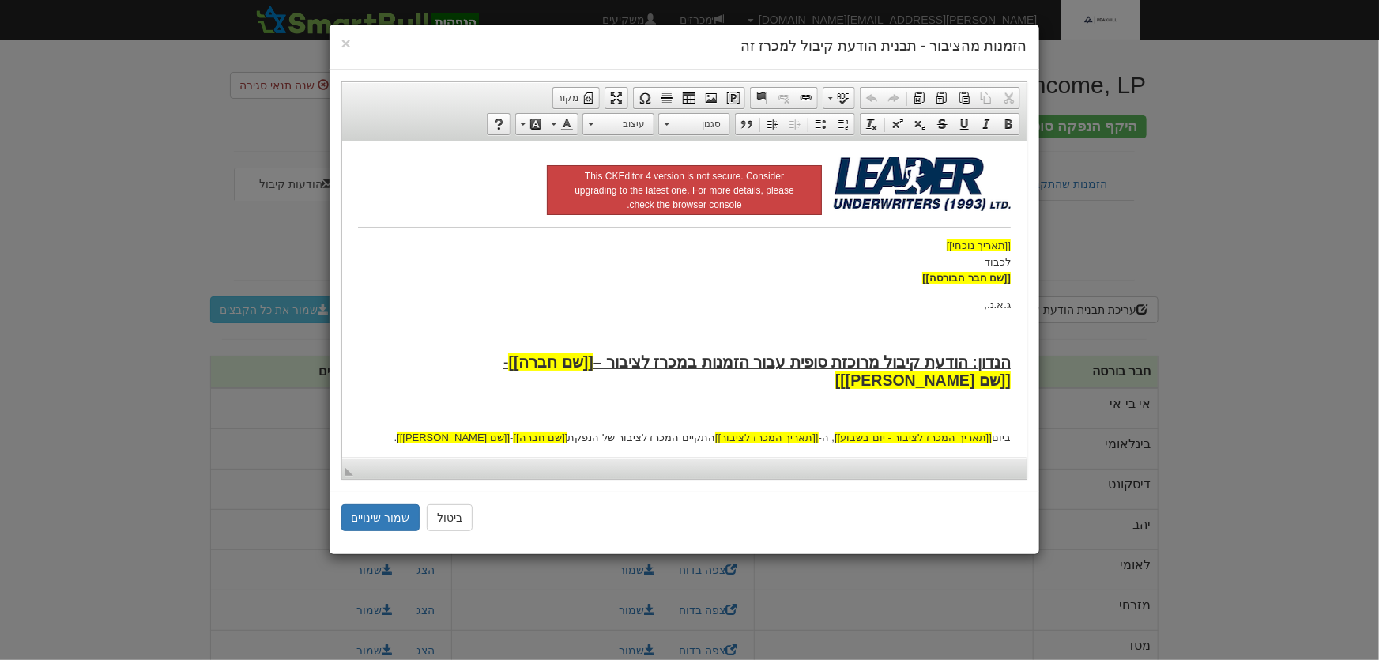
click at [737, 288] on body "[[תאריך נוכחי]] לכבוד [[שם חבר הבורסה]] ג.א.נ., הנדון: הודעת קיבול מרוכזת סופית…" at bounding box center [683, 565] width 653 height 819
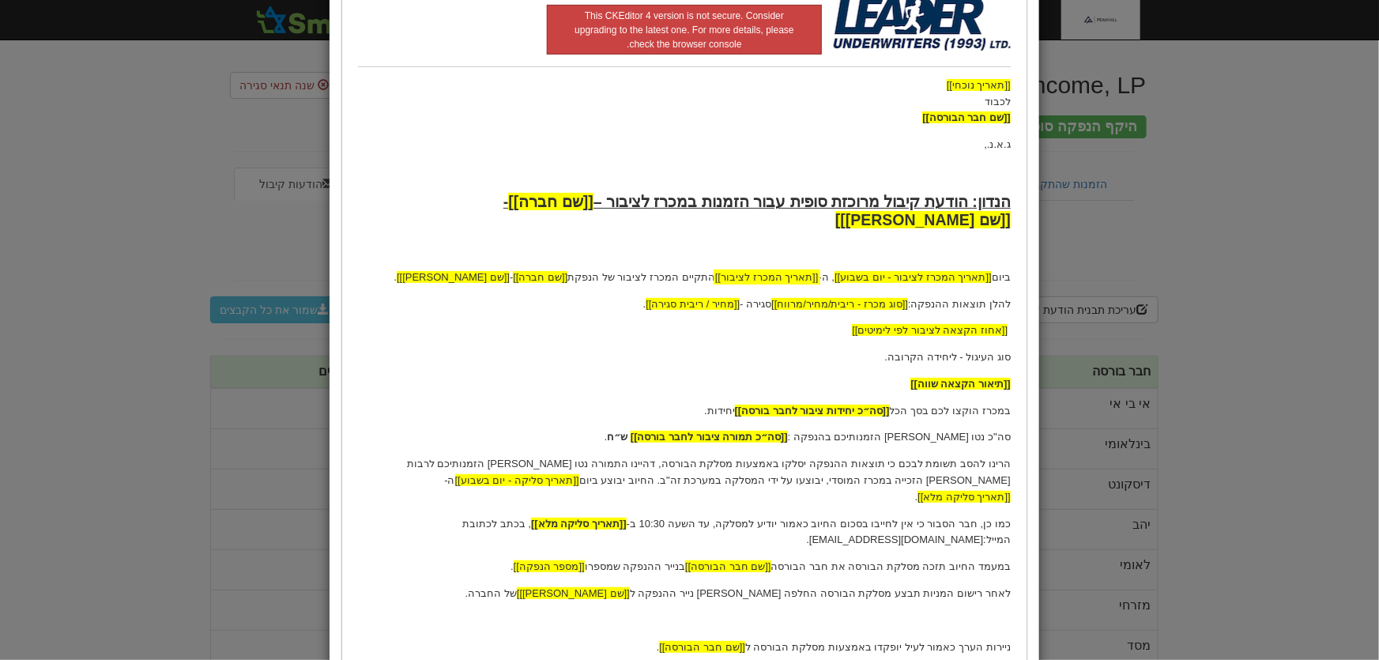
scroll to position [287, 0]
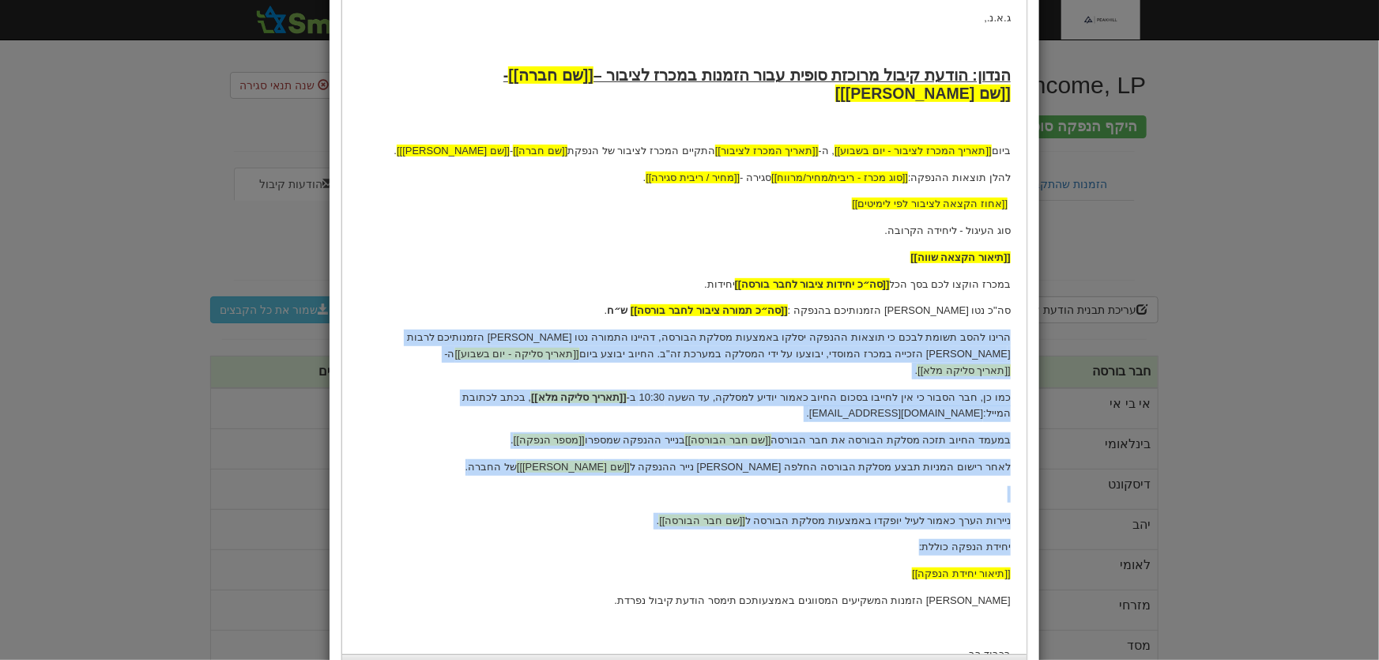
drag, startPoint x: 1008, startPoint y: 318, endPoint x: 675, endPoint y: 513, distance: 385.3
click at [675, 513] on body "[[תאריך נוכחי]] לכבוד [[שם חבר הבורסה]] ג.א.נ., הנדון: הודעת קיבול מרוכזת סופית…" at bounding box center [683, 279] width 653 height 819
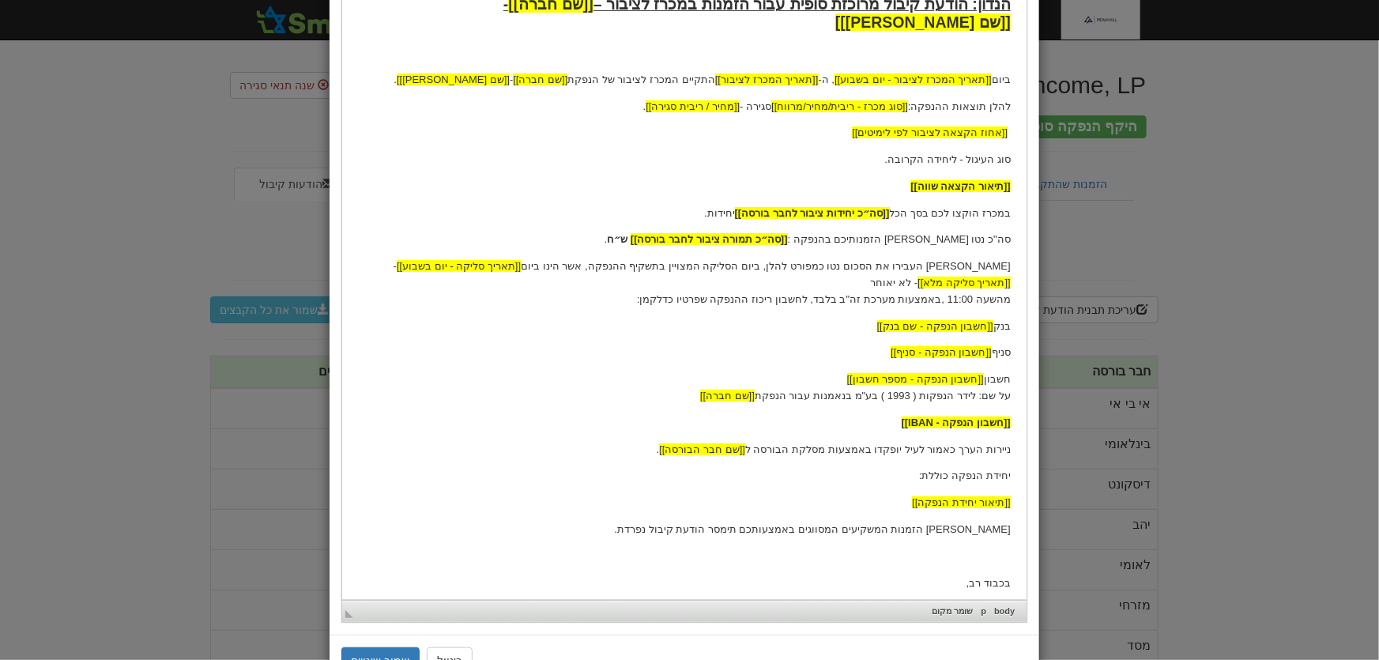
scroll to position [418, 0]
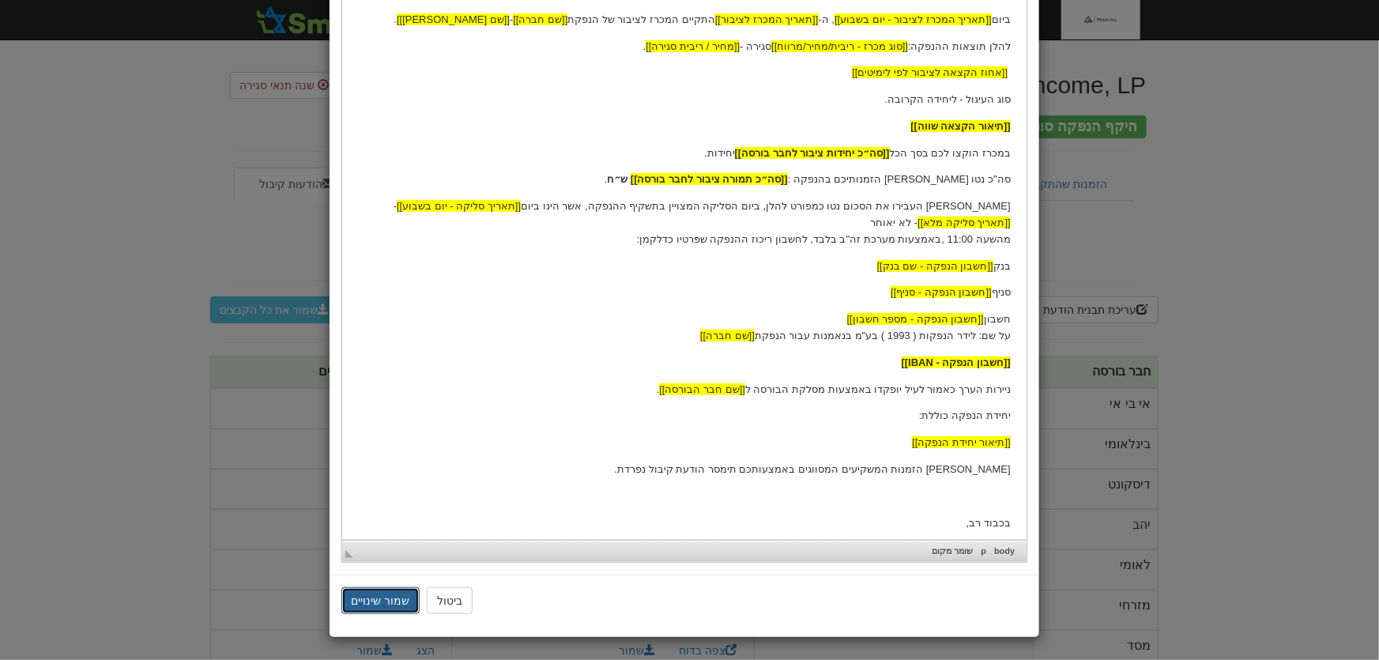
click at [400, 594] on button "שמור שינויים" at bounding box center [380, 600] width 79 height 27
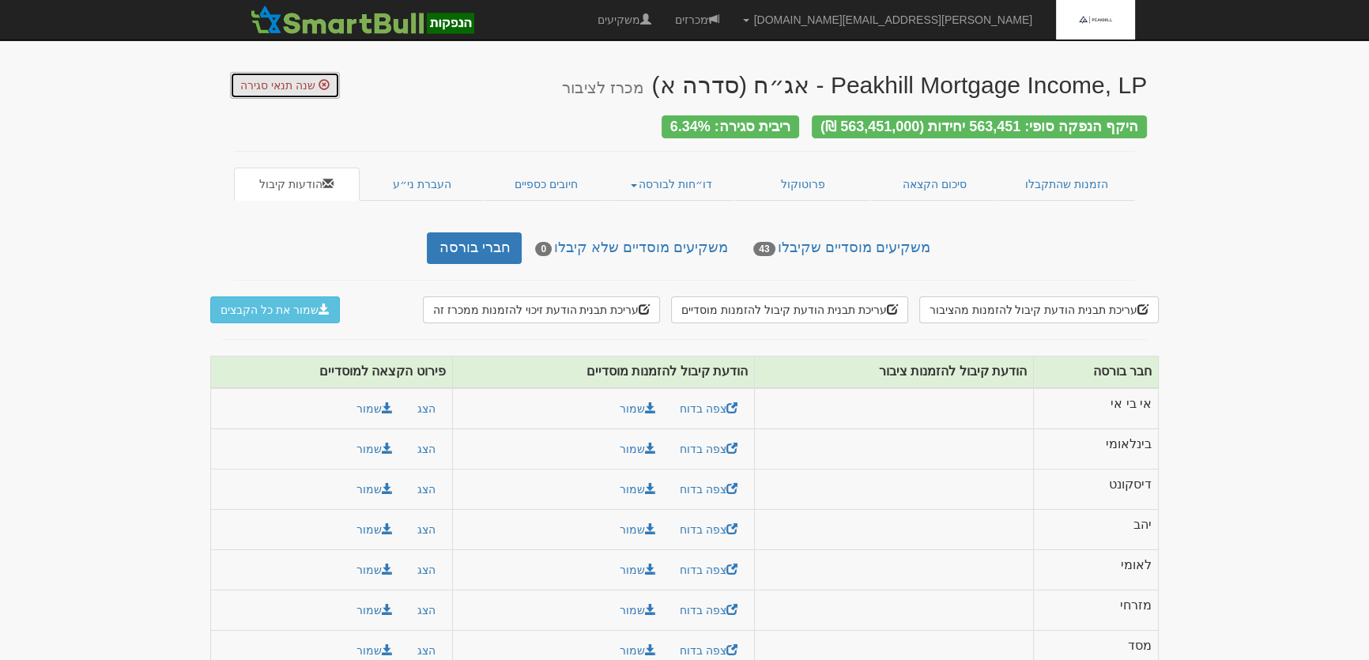
click at [263, 84] on span "שנה תנאי סגירה" at bounding box center [277, 85] width 75 height 13
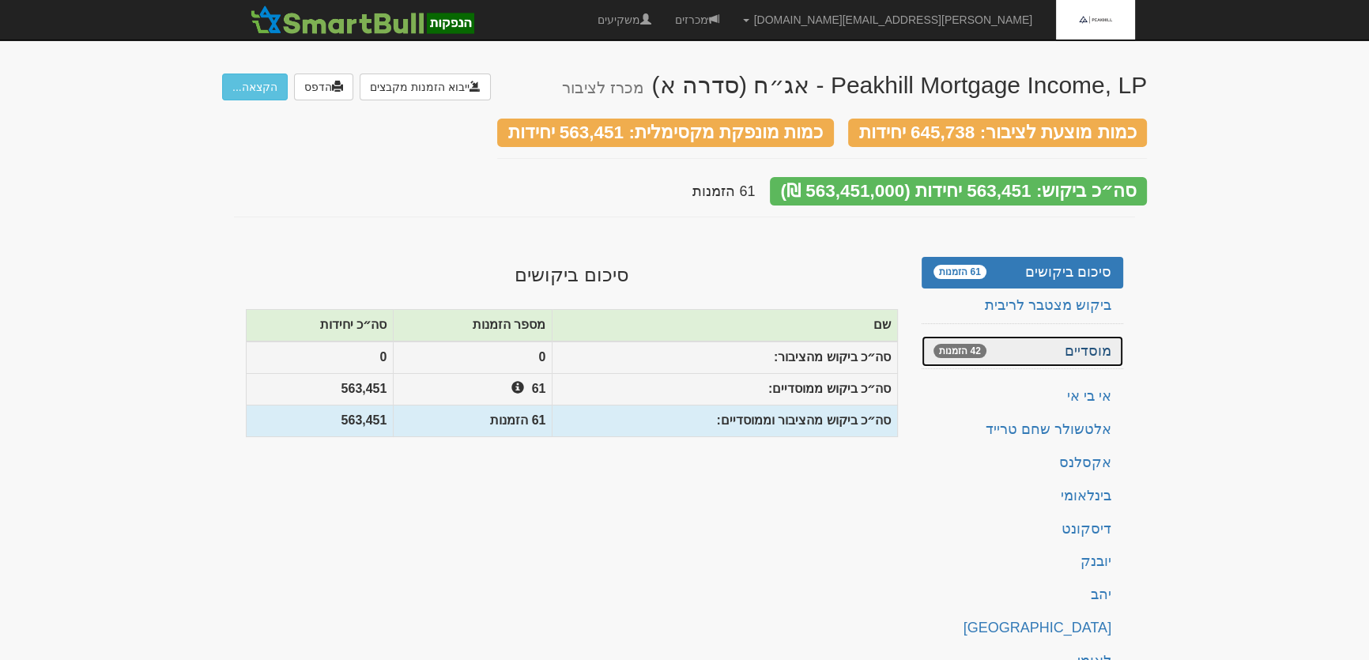
click at [1100, 336] on link "מוסדיים 42 הזמנות" at bounding box center [1022, 352] width 202 height 32
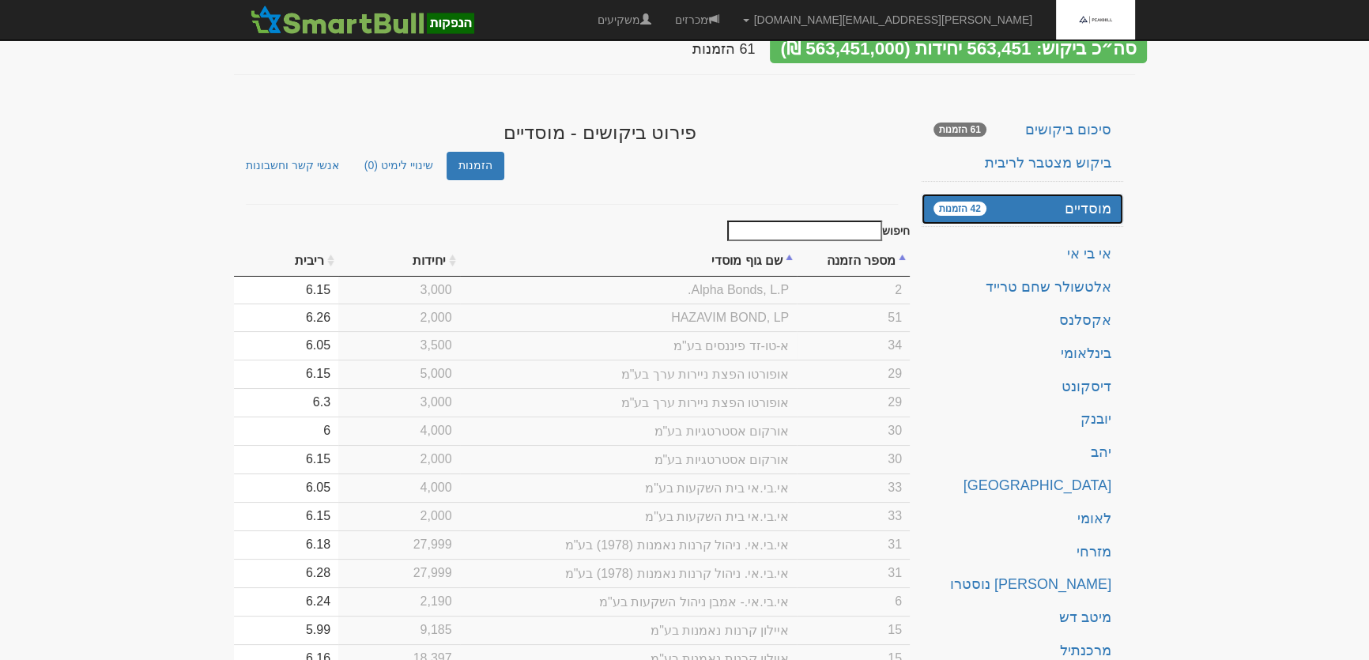
scroll to position [143, 0]
click at [338, 303] on td "6.26" at bounding box center [286, 317] width 104 height 28
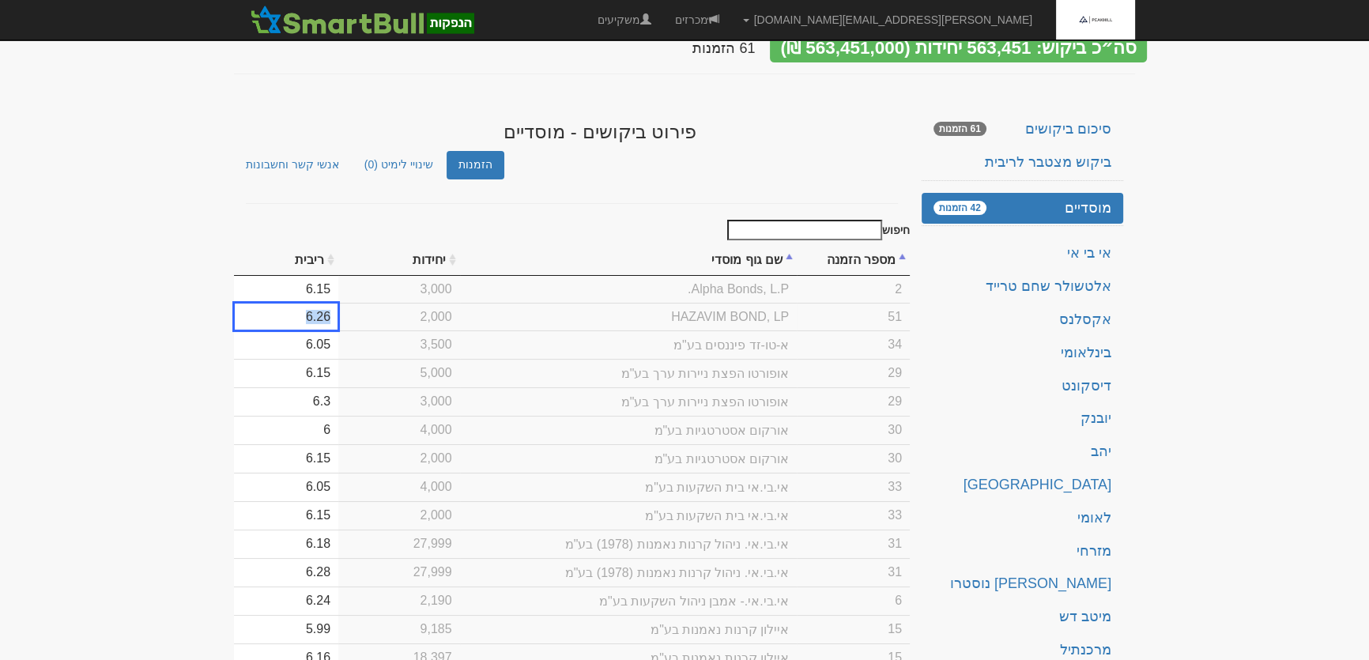
click at [338, 303] on td "6.26" at bounding box center [286, 317] width 104 height 28
click at [713, 244] on th "שם גוף מוסדי" at bounding box center [628, 260] width 337 height 32
click at [335, 303] on td "6.26" at bounding box center [286, 317] width 104 height 28
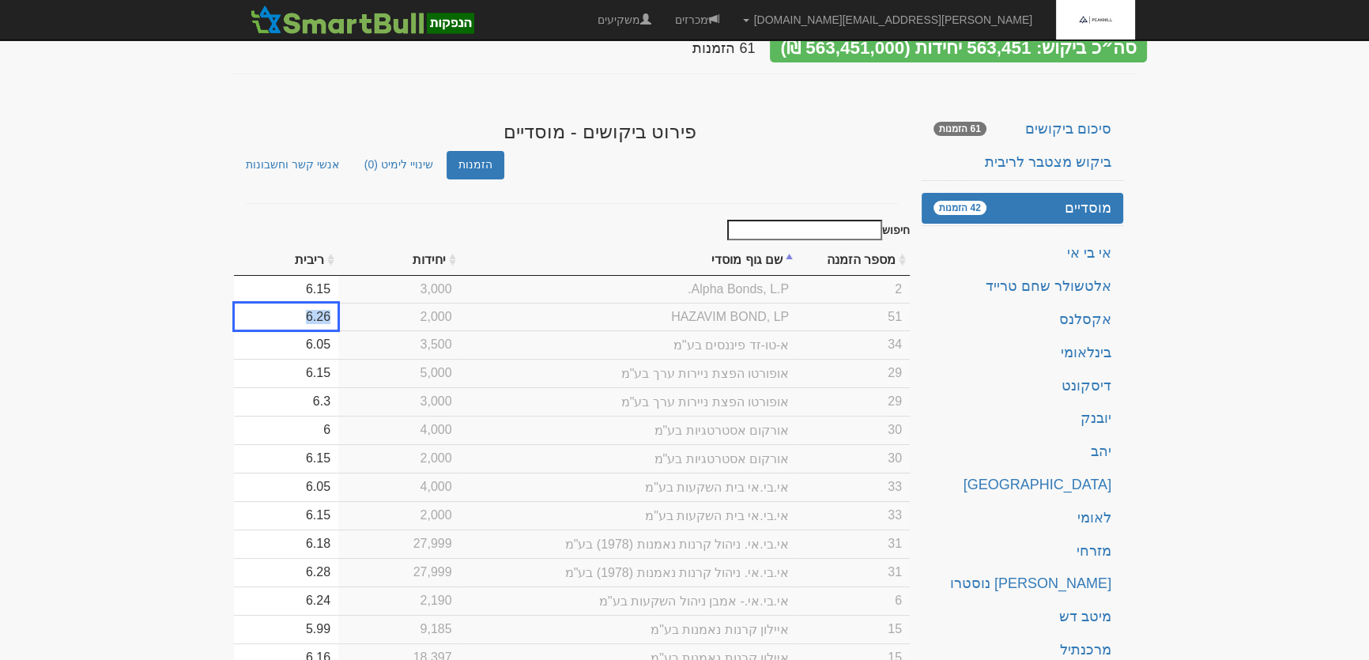
click at [335, 303] on td "6.26" at bounding box center [286, 317] width 104 height 28
type input "6.06"
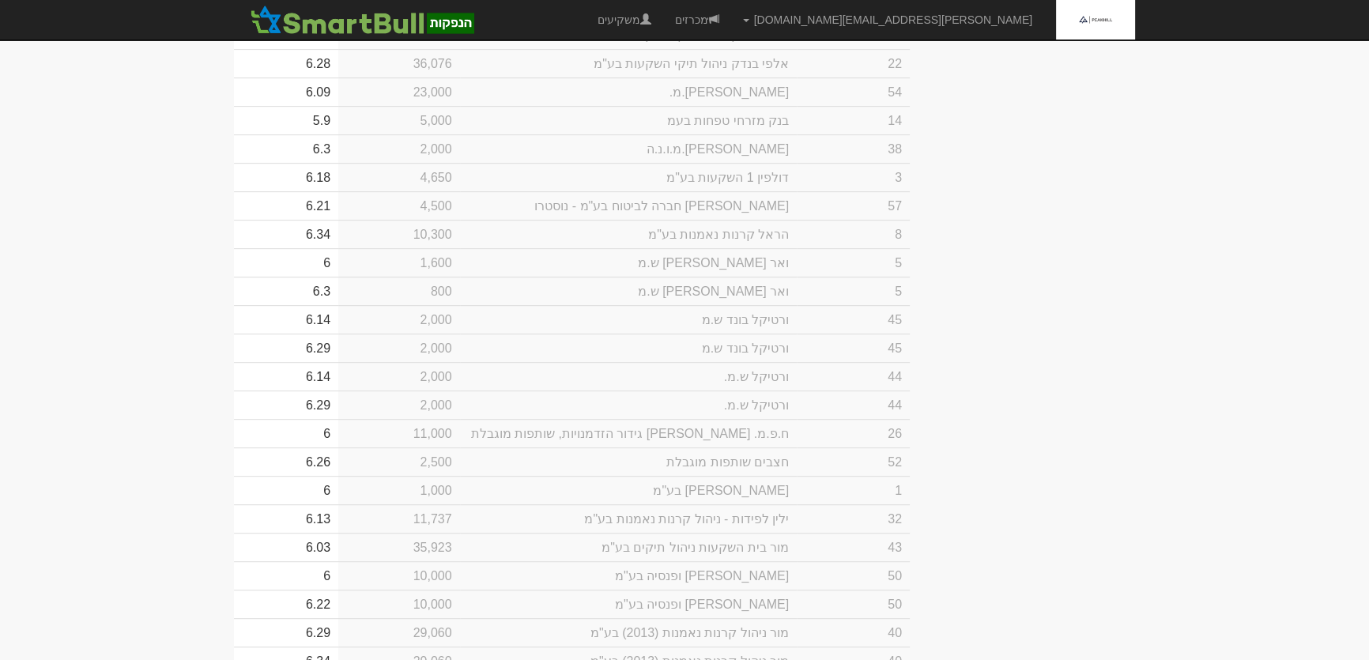
scroll to position [1005, 0]
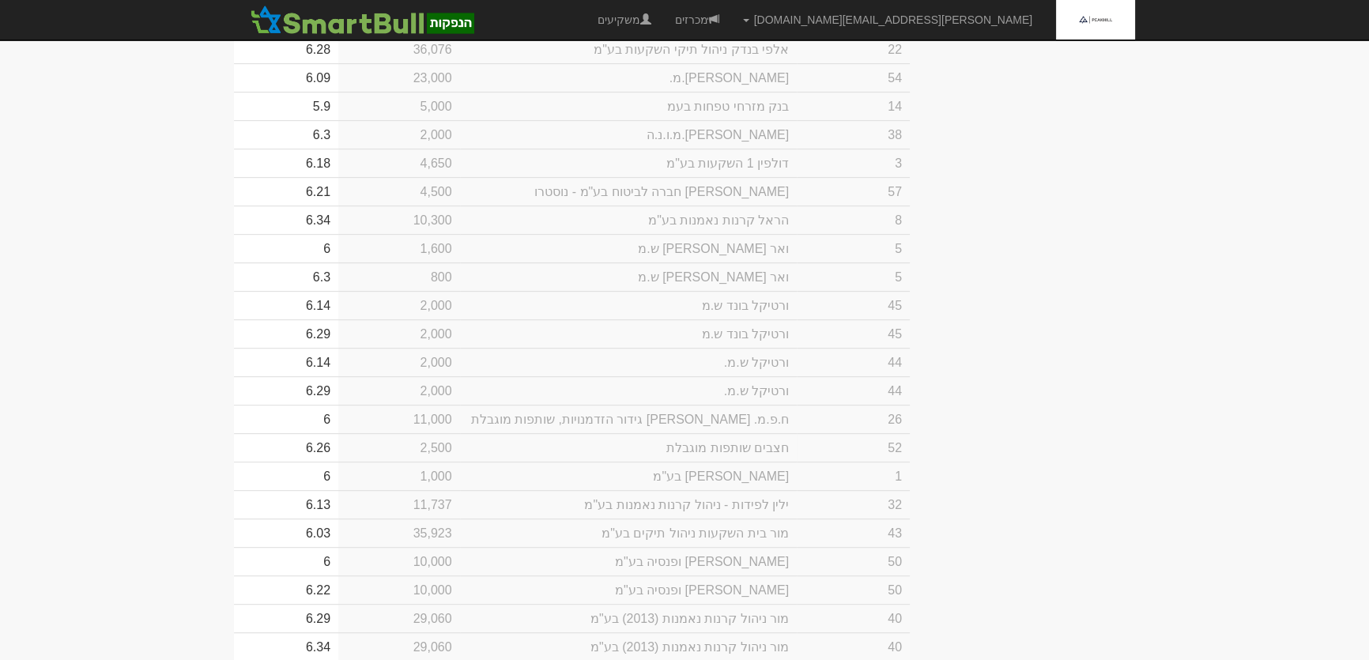
click at [338, 461] on td "6.26" at bounding box center [286, 447] width 104 height 28
type input "6.06"
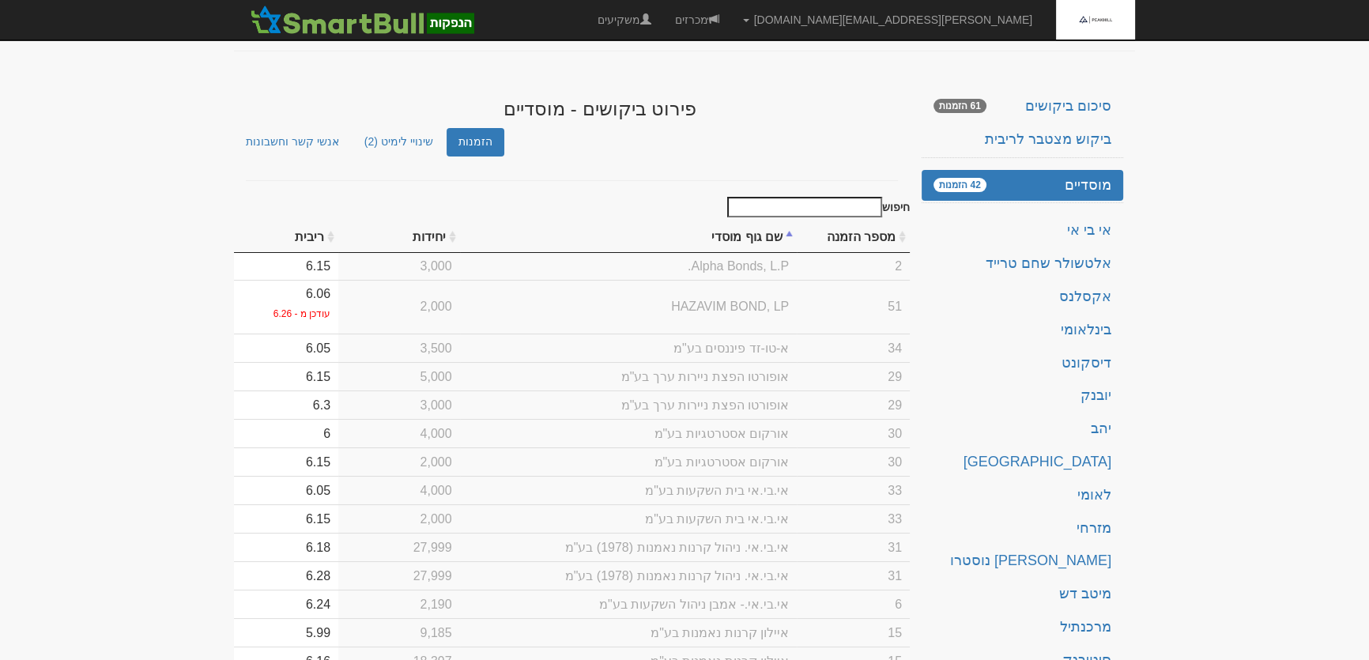
scroll to position [0, 0]
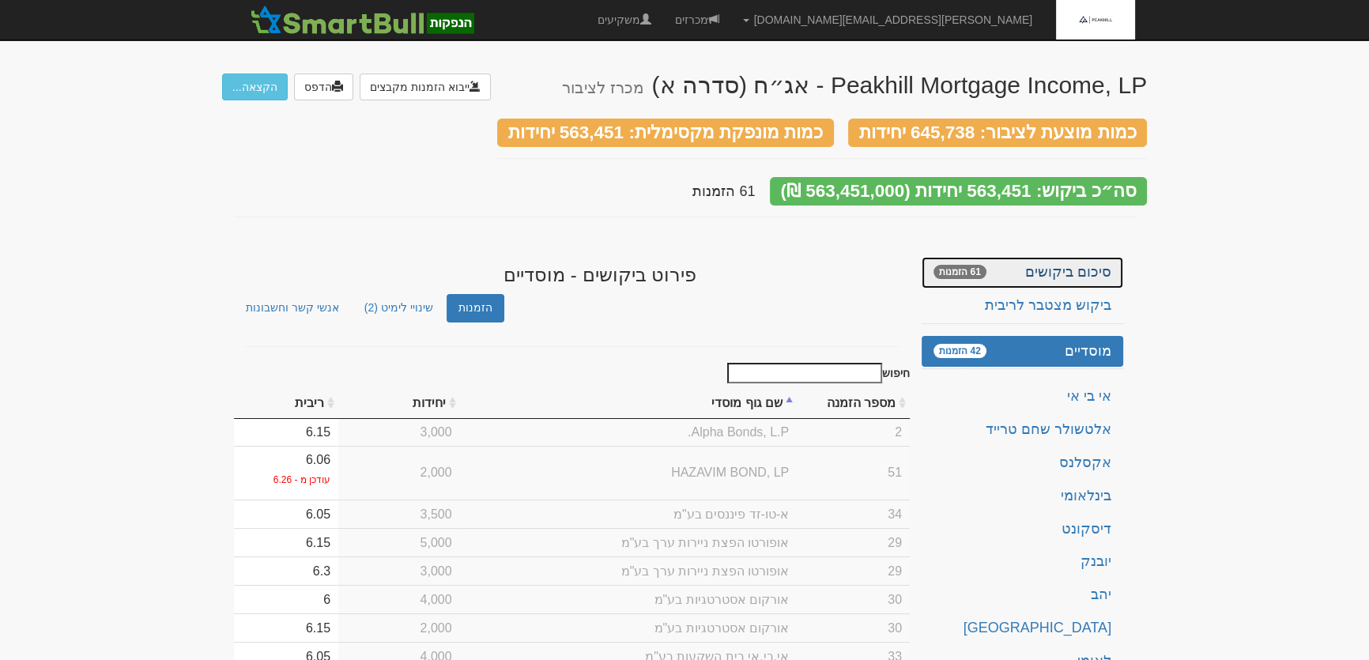
click at [1075, 257] on link "סיכום ביקושים 61 הזמנות" at bounding box center [1022, 273] width 202 height 32
